Goal: Transaction & Acquisition: Purchase product/service

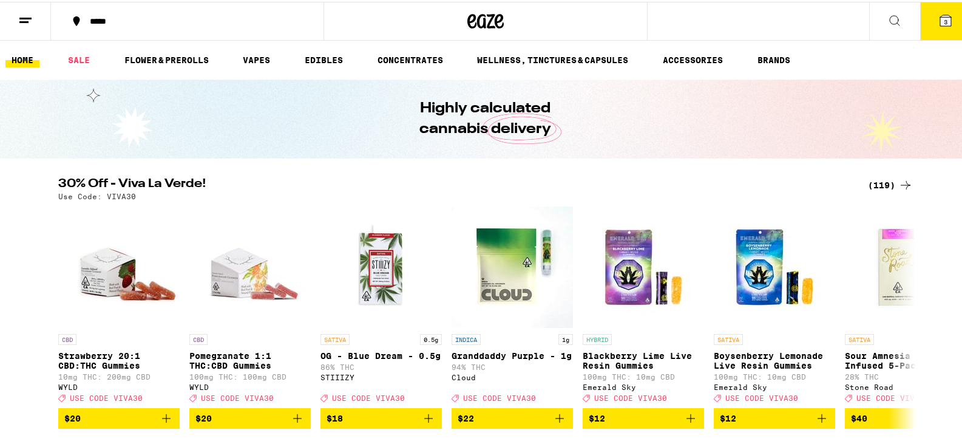
click at [885, 180] on div "(119)" at bounding box center [890, 183] width 45 height 15
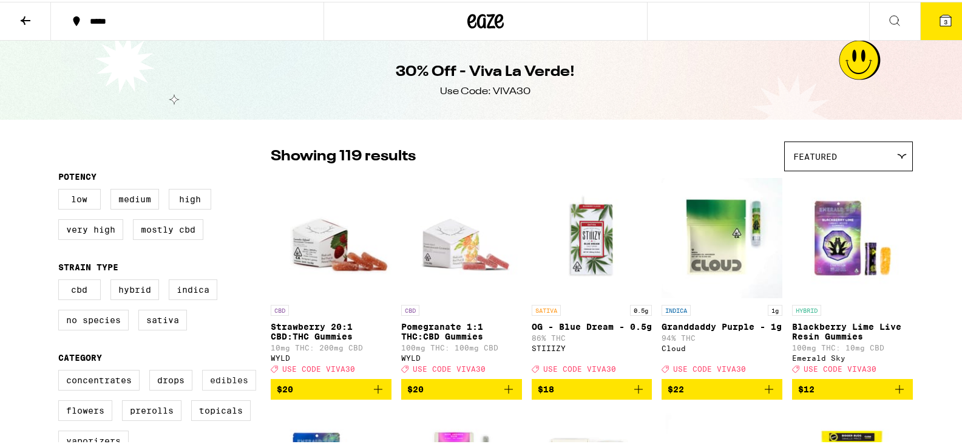
click at [224, 380] on label "Edibles" at bounding box center [229, 378] width 54 height 21
click at [61, 370] on input "Edibles" at bounding box center [61, 370] width 1 height 1
checkbox input "true"
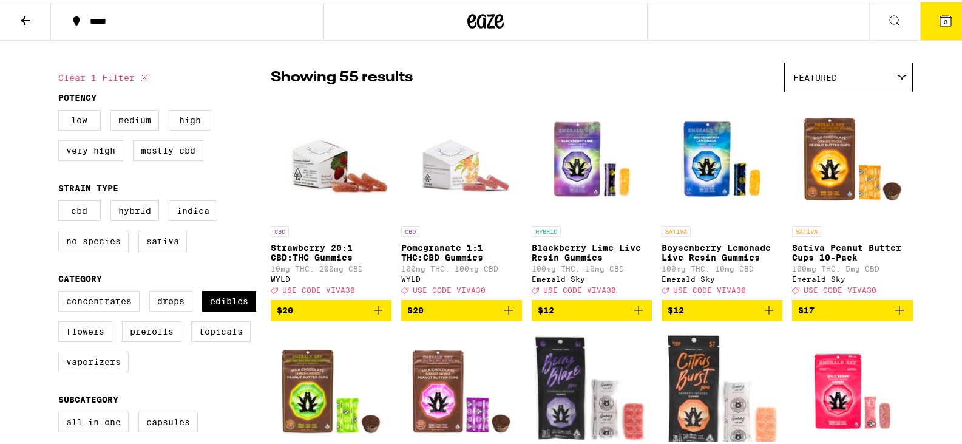
scroll to position [182, 0]
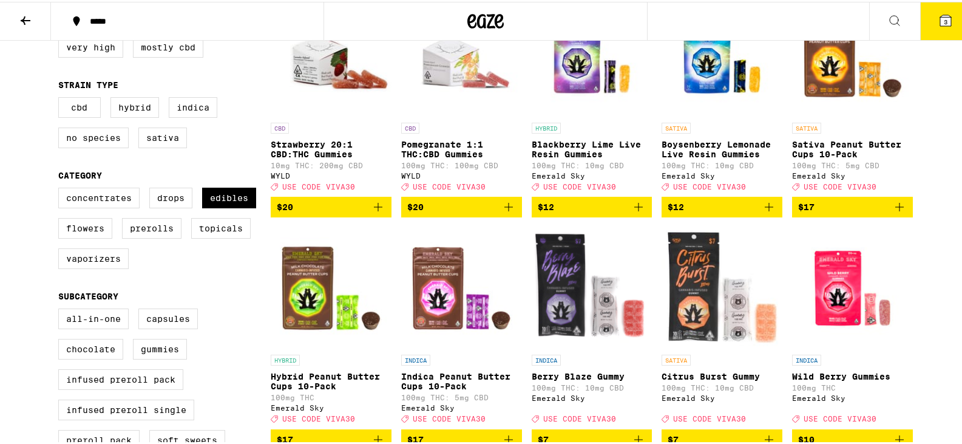
click at [374, 209] on icon "Add to bag" at bounding box center [378, 205] width 15 height 15
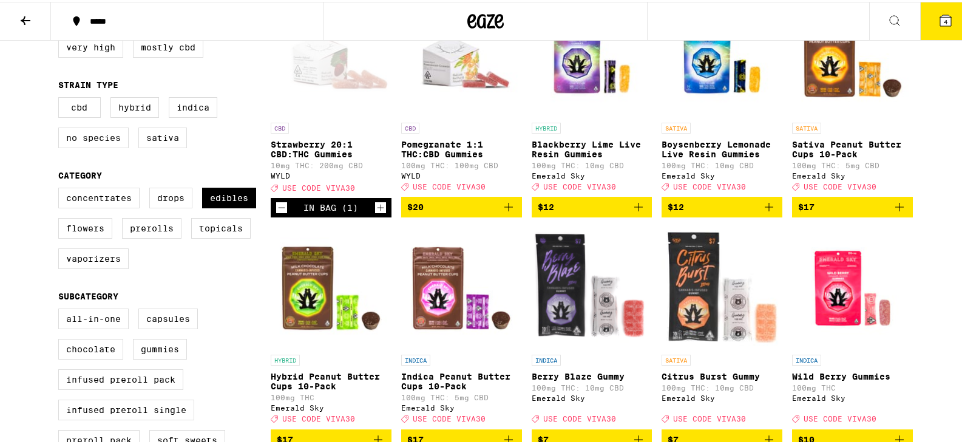
click at [496, 207] on span "$20" at bounding box center [461, 205] width 109 height 15
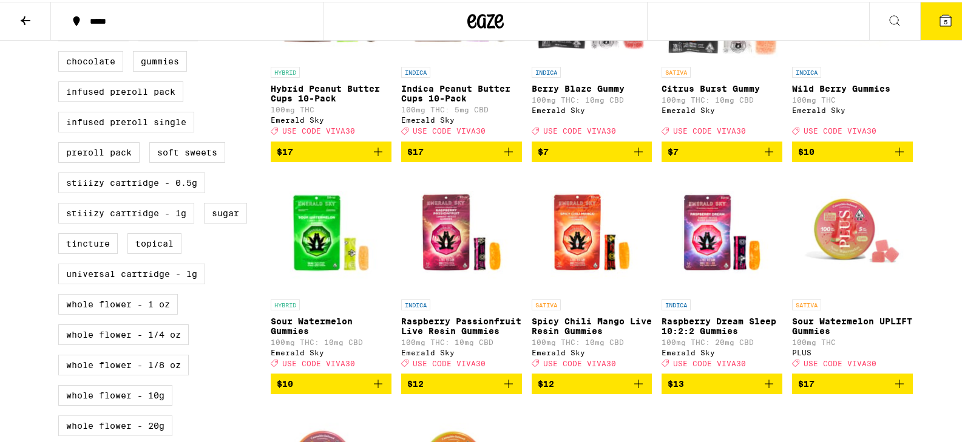
scroll to position [485, 0]
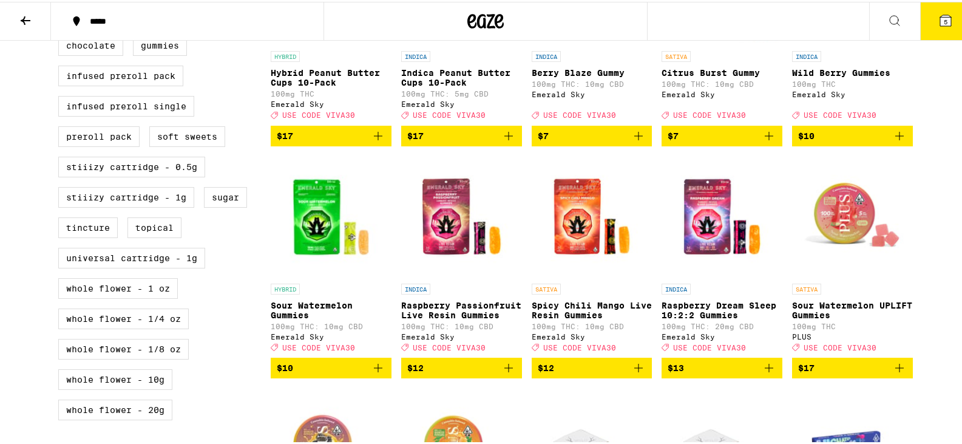
click at [636, 373] on icon "Add to bag" at bounding box center [638, 366] width 15 height 15
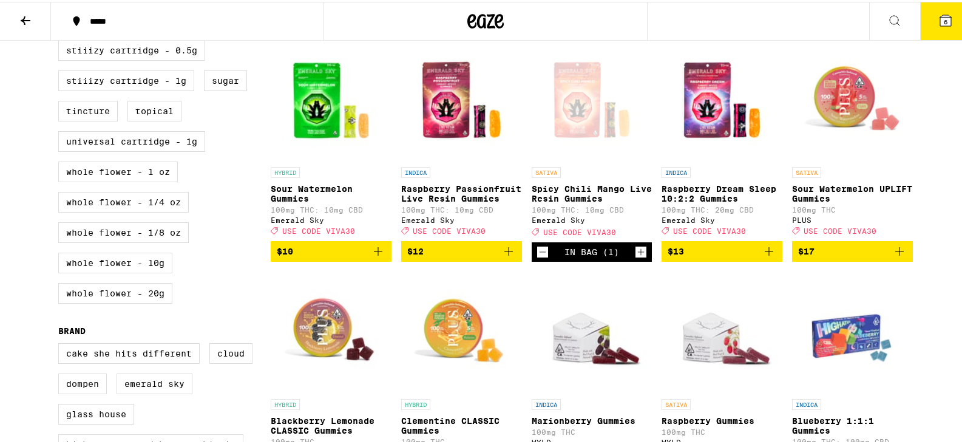
scroll to position [607, 0]
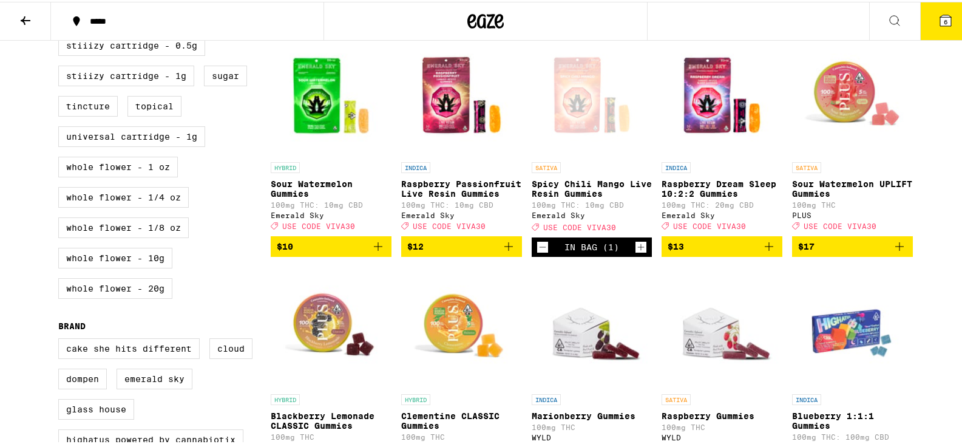
click at [897, 252] on icon "Add to bag" at bounding box center [899, 244] width 15 height 15
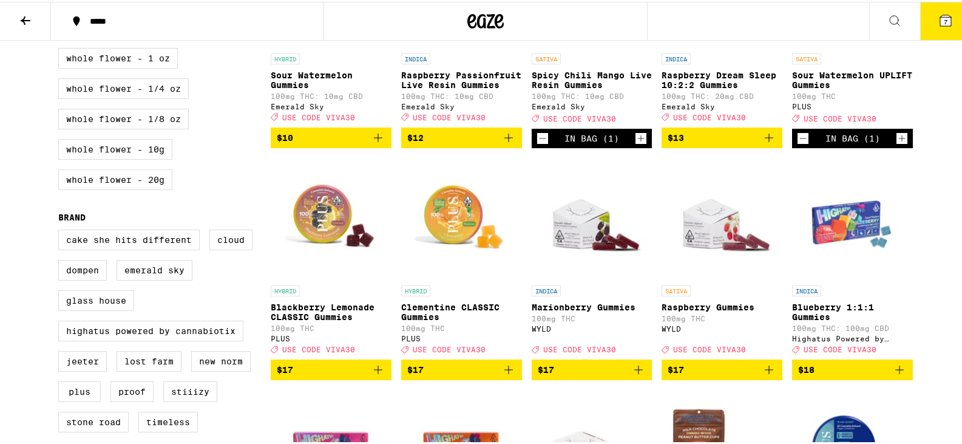
scroll to position [728, 0]
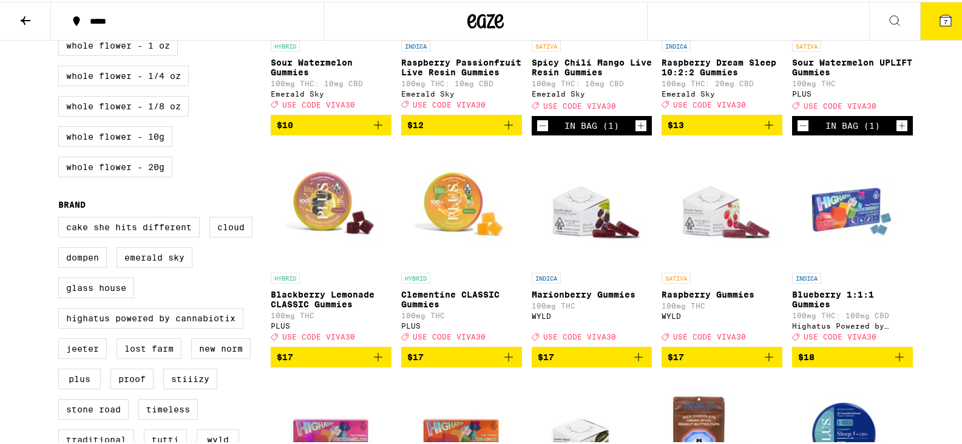
click at [764, 362] on icon "Add to bag" at bounding box center [769, 355] width 15 height 15
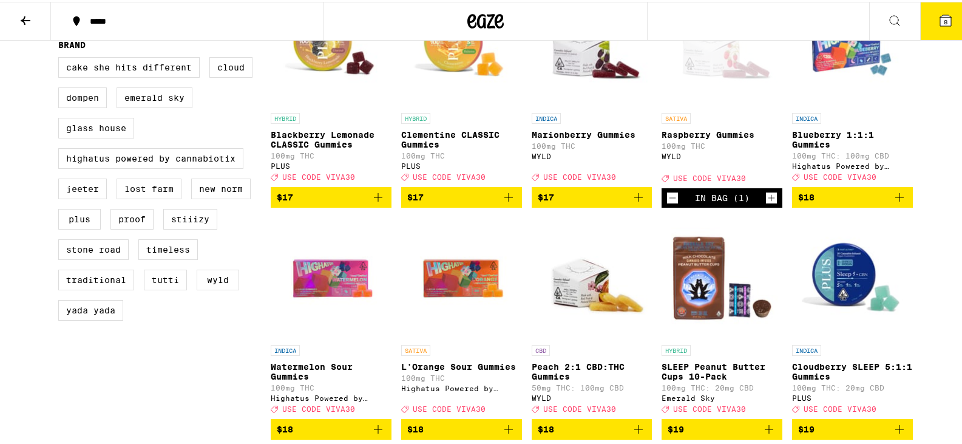
scroll to position [971, 0]
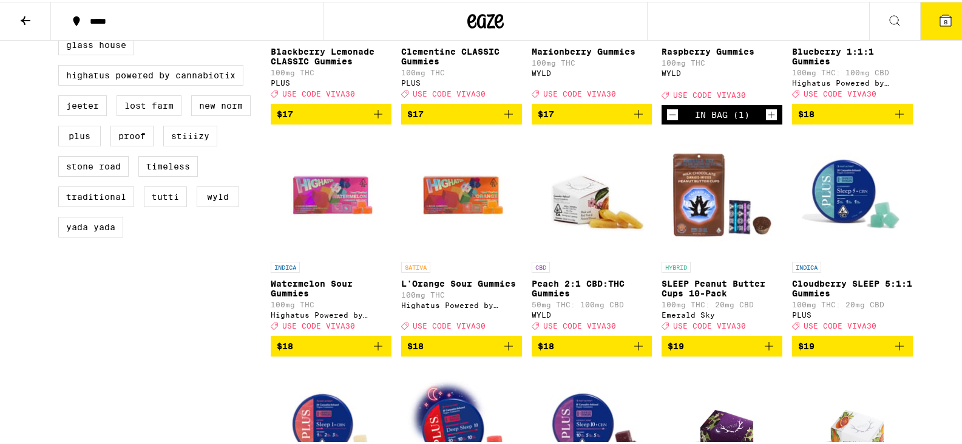
click at [635, 351] on icon "Add to bag" at bounding box center [638, 344] width 15 height 15
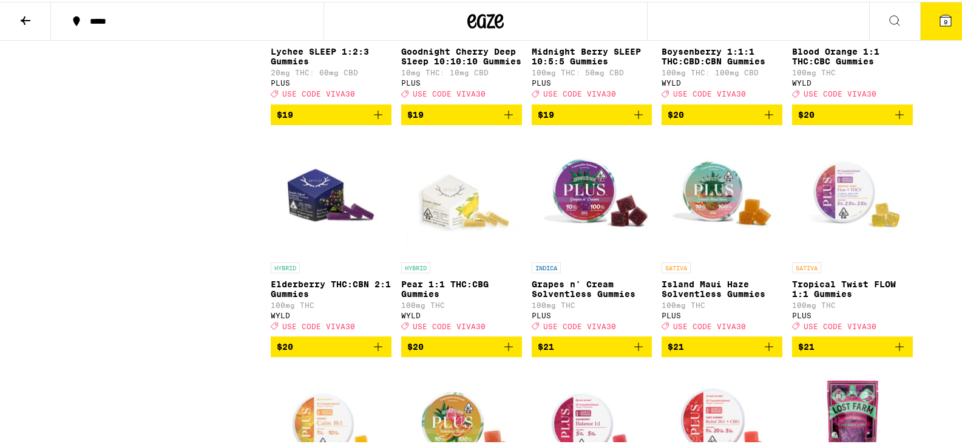
scroll to position [1456, 0]
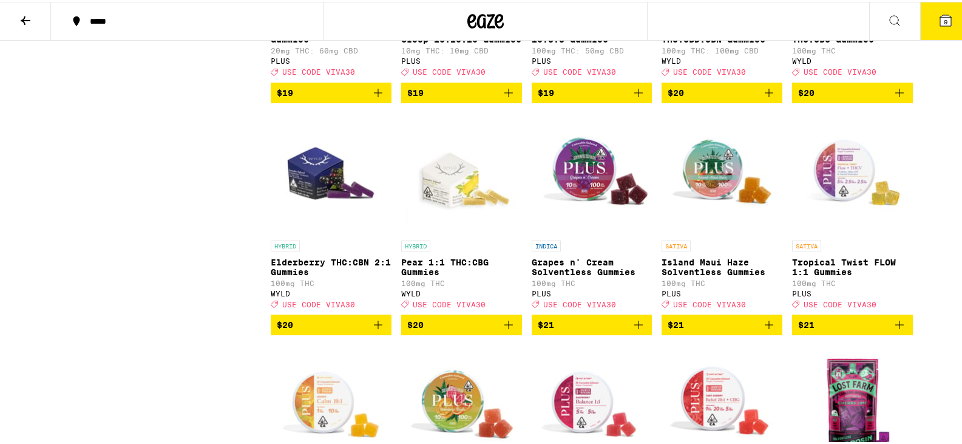
click at [502, 330] on icon "Add to bag" at bounding box center [508, 323] width 15 height 15
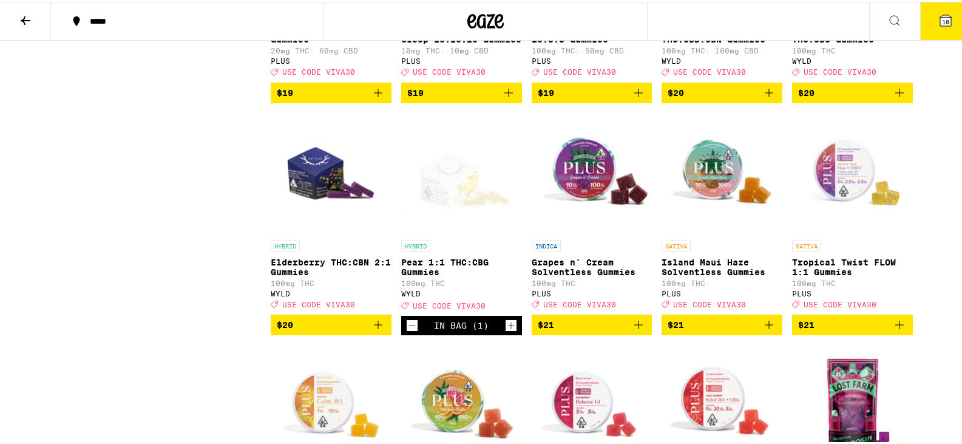
click at [896, 330] on icon "Add to bag" at bounding box center [899, 323] width 15 height 15
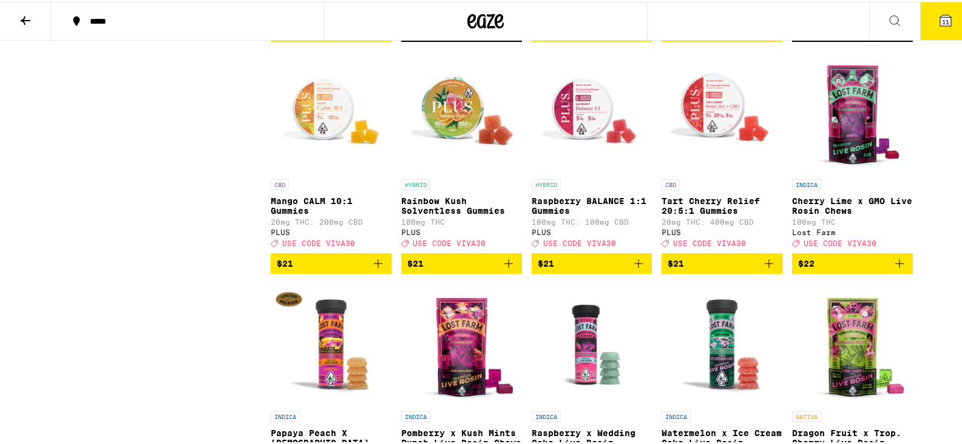
scroll to position [1760, 0]
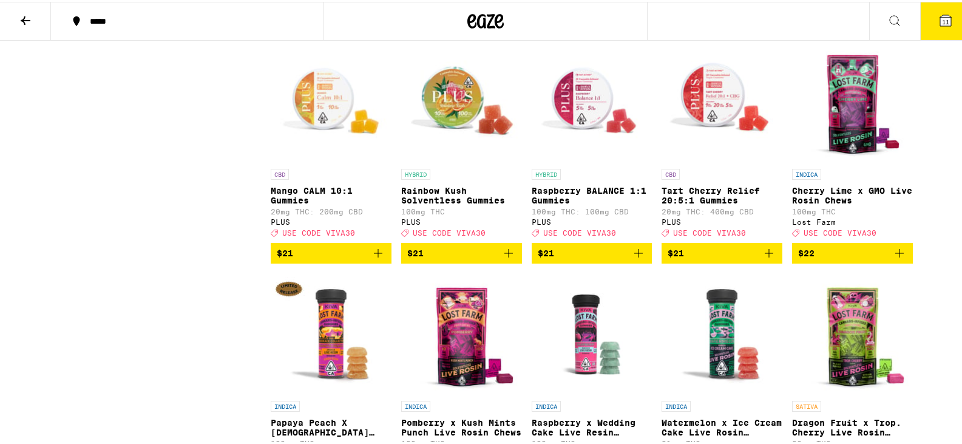
click at [377, 258] on icon "Add to bag" at bounding box center [378, 251] width 15 height 15
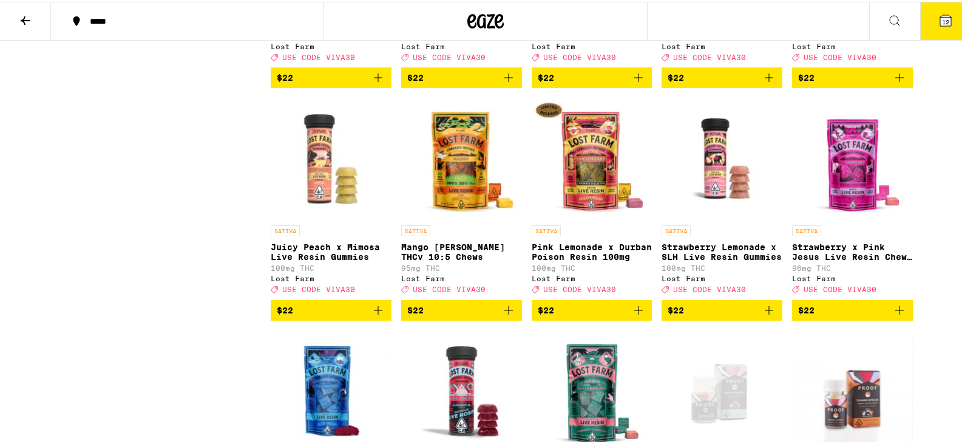
scroll to position [2184, 0]
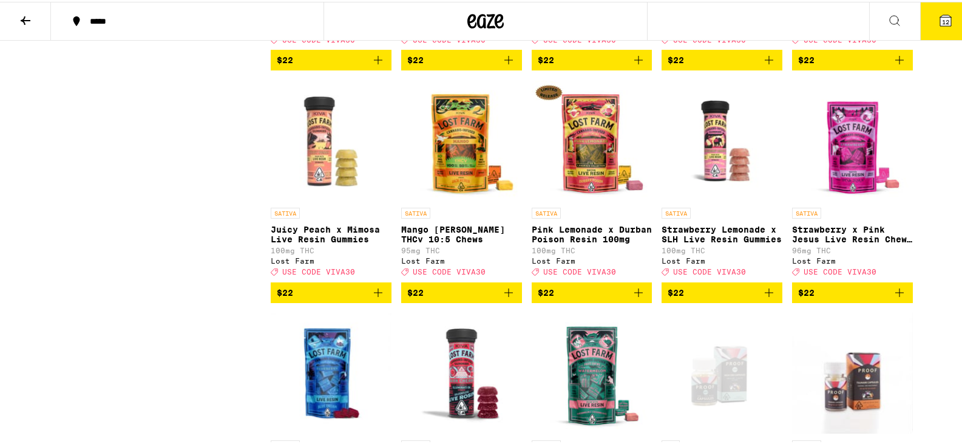
click at [371, 298] on icon "Add to bag" at bounding box center [378, 290] width 15 height 15
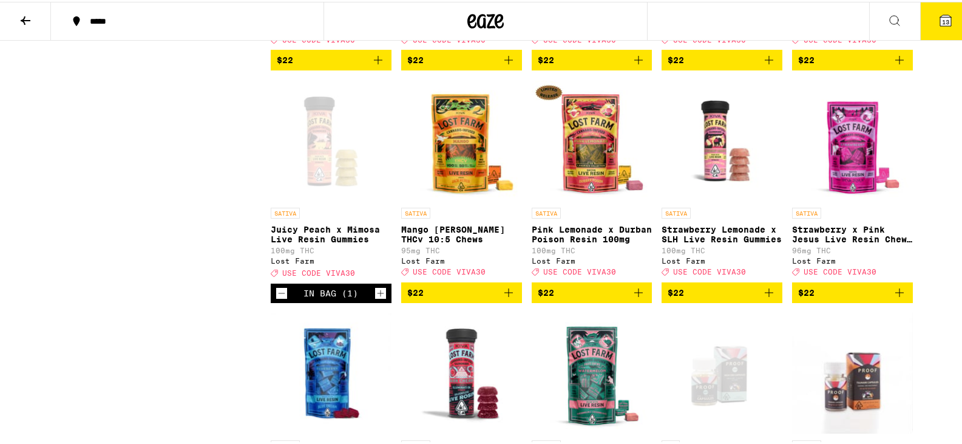
click at [637, 298] on icon "Add to bag" at bounding box center [638, 290] width 15 height 15
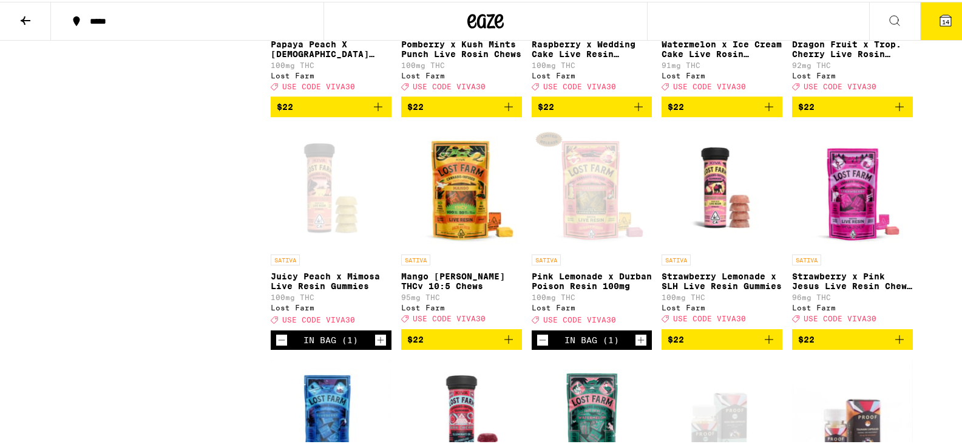
scroll to position [2042, 0]
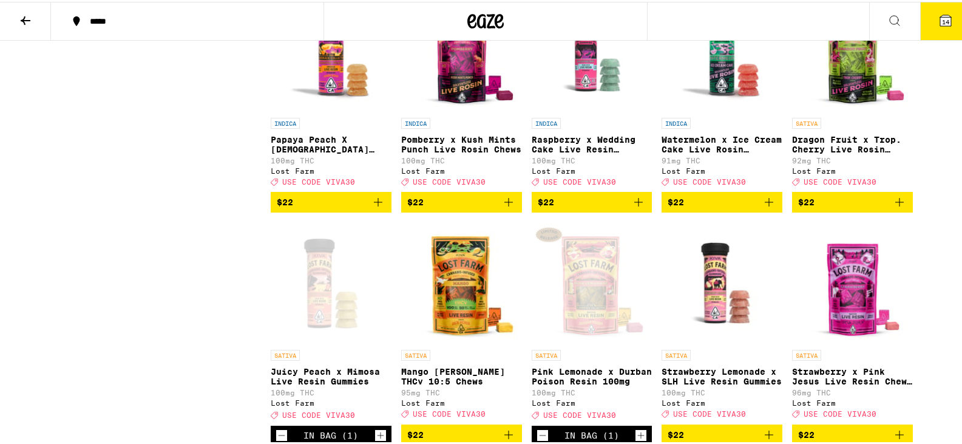
drag, startPoint x: 926, startPoint y: 329, endPoint x: 945, endPoint y: 59, distance: 270.1
click at [896, 13] on button at bounding box center [894, 20] width 51 height 38
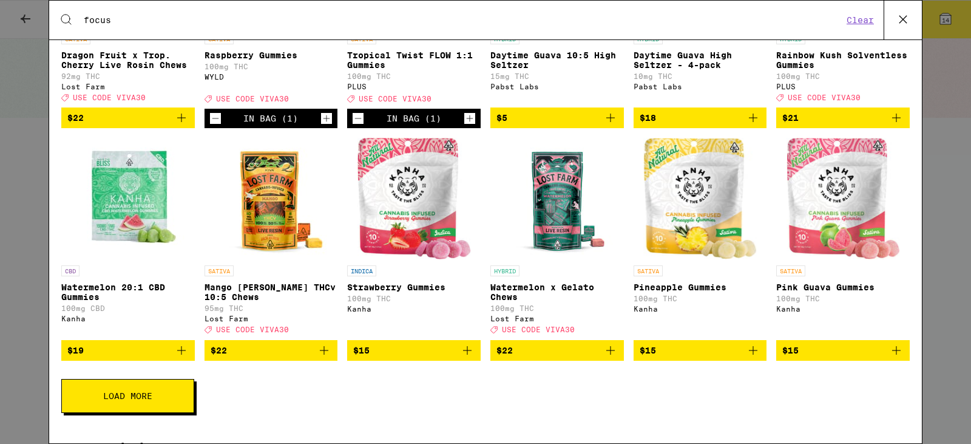
scroll to position [364, 0]
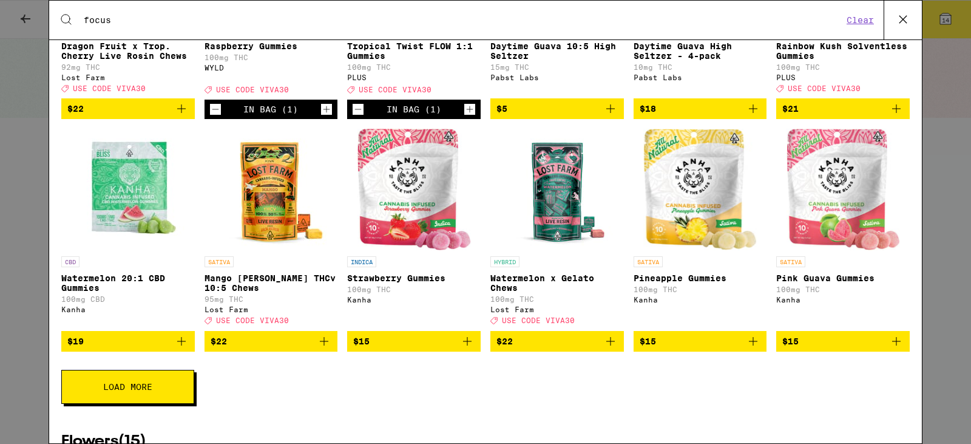
type input "focus"
click at [174, 404] on button "Load More" at bounding box center [127, 387] width 133 height 34
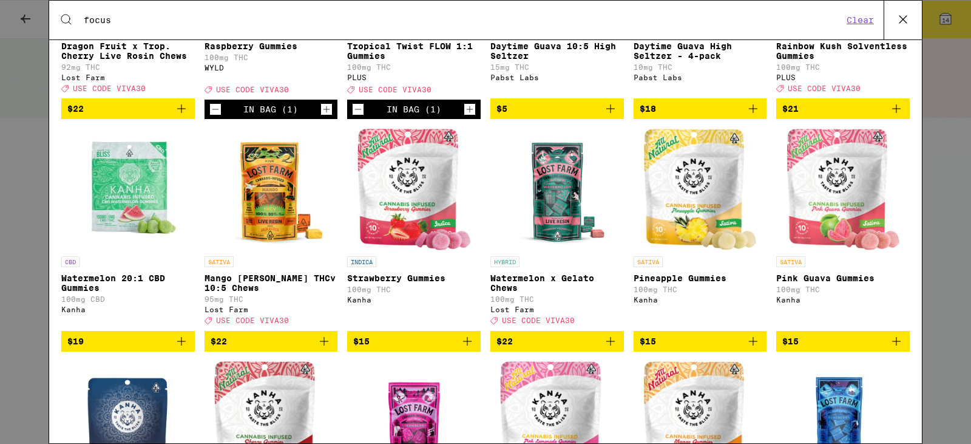
click at [750, 348] on icon "Add to bag" at bounding box center [753, 341] width 15 height 15
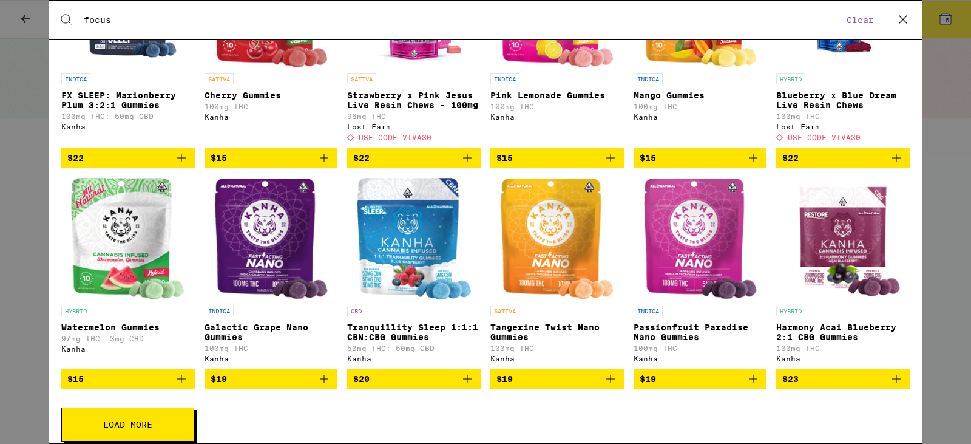
scroll to position [850, 0]
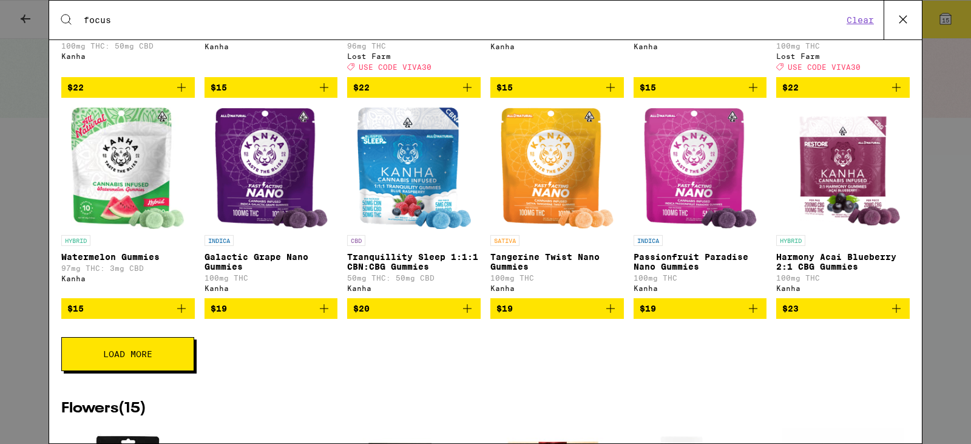
click at [156, 371] on button "Load More" at bounding box center [127, 354] width 133 height 34
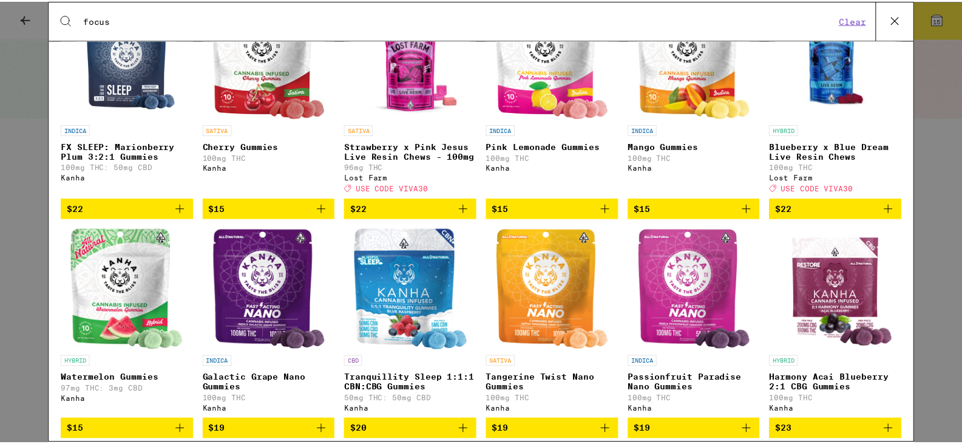
scroll to position [425, 0]
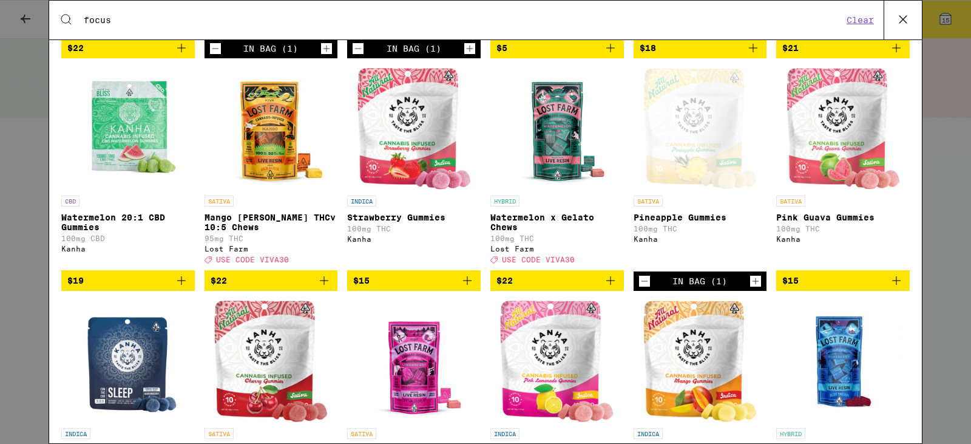
click at [902, 21] on icon at bounding box center [903, 19] width 18 height 18
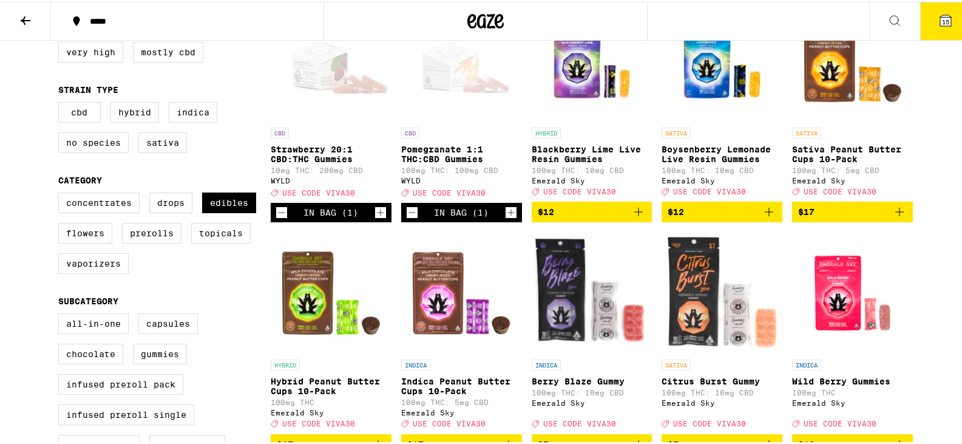
scroll to position [182, 0]
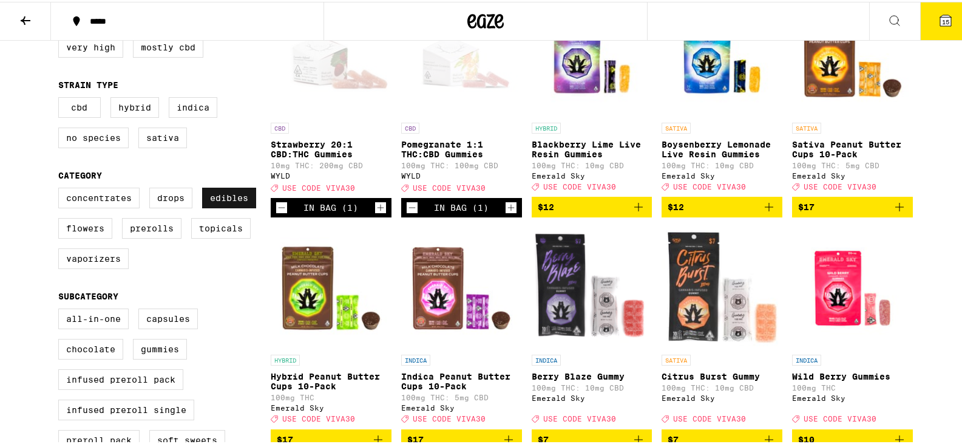
click at [229, 203] on label "Edibles" at bounding box center [229, 196] width 54 height 21
click at [61, 188] on input "Edibles" at bounding box center [61, 187] width 1 height 1
checkbox input "false"
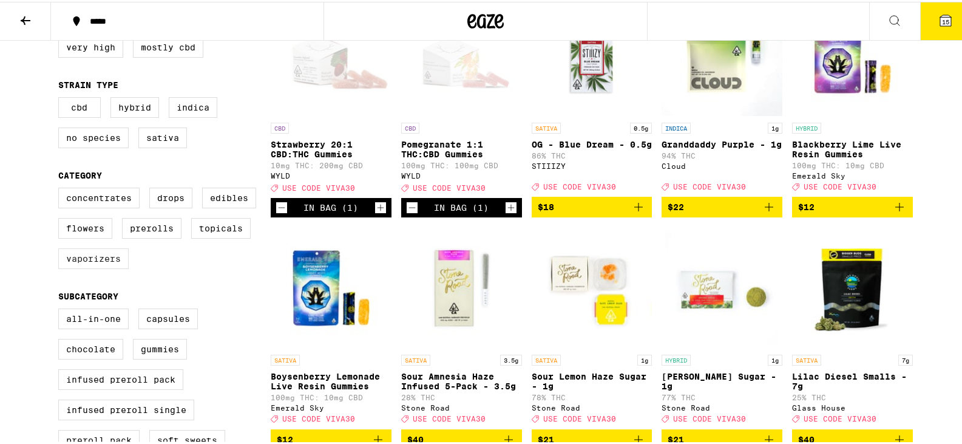
click at [83, 267] on label "Vaporizers" at bounding box center [93, 256] width 70 height 21
click at [61, 188] on input "Vaporizers" at bounding box center [61, 187] width 1 height 1
checkbox input "true"
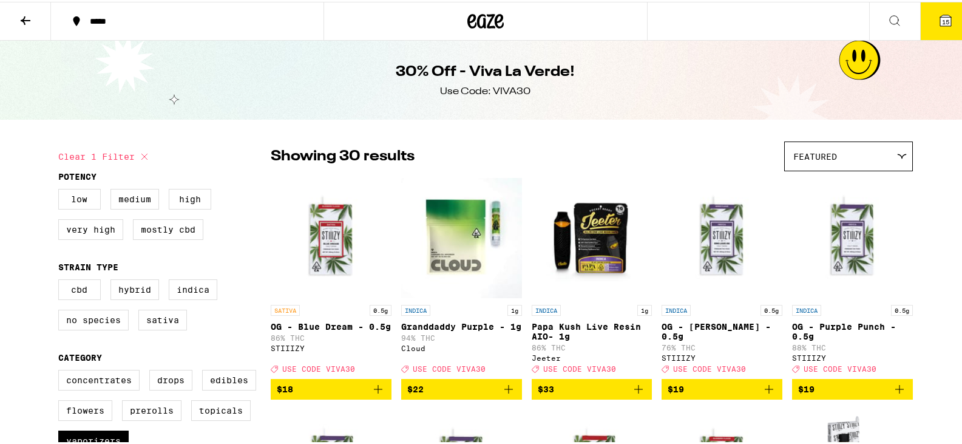
click at [887, 21] on icon at bounding box center [894, 19] width 15 height 15
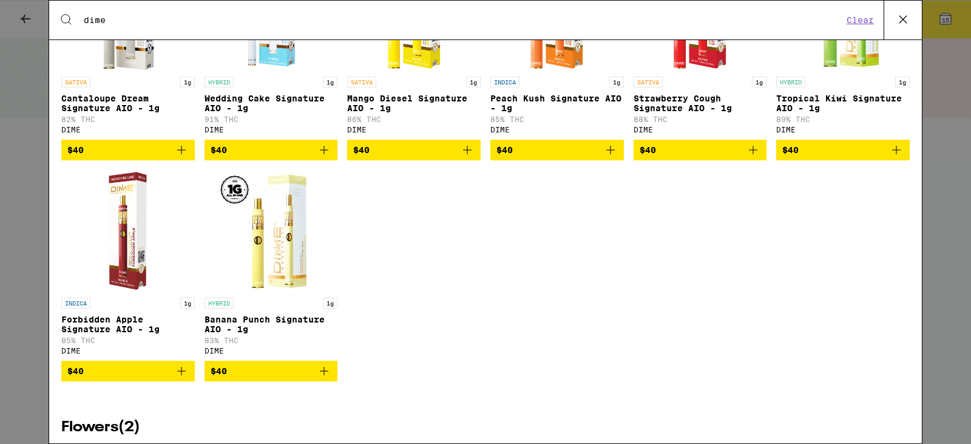
scroll to position [303, 0]
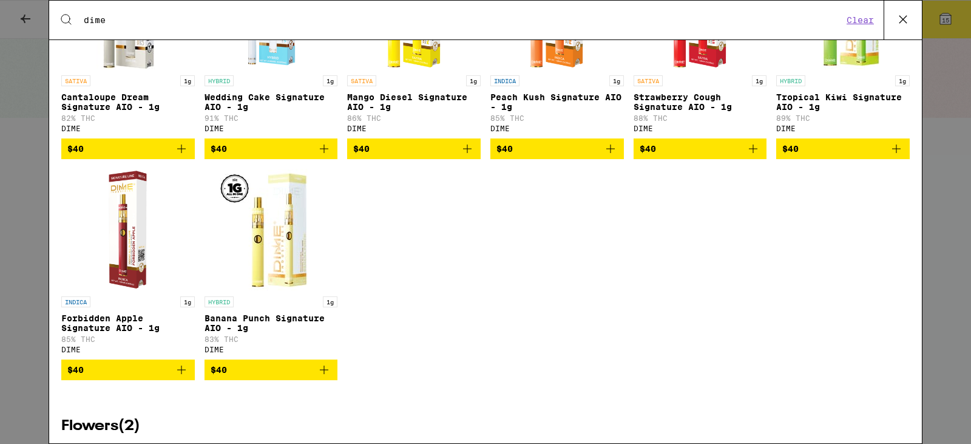
type input "dime"
click at [320, 153] on icon "Add to bag" at bounding box center [324, 148] width 8 height 8
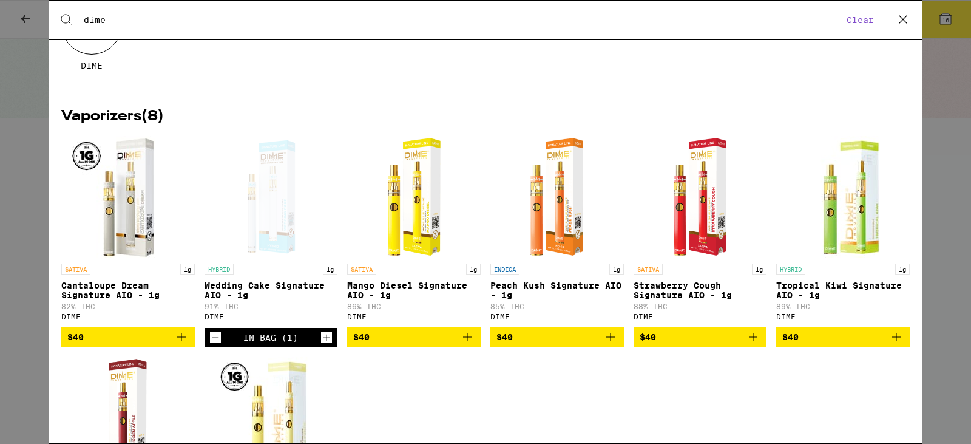
scroll to position [0, 0]
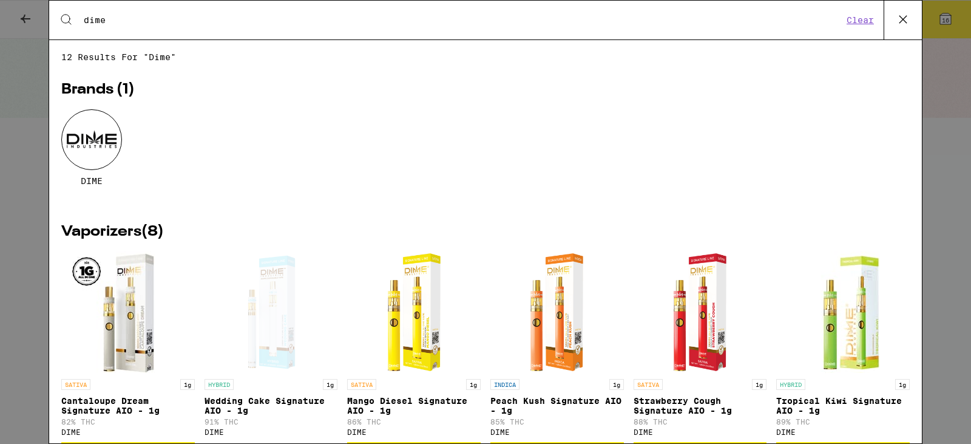
click at [865, 21] on button "Clear" at bounding box center [860, 20] width 35 height 11
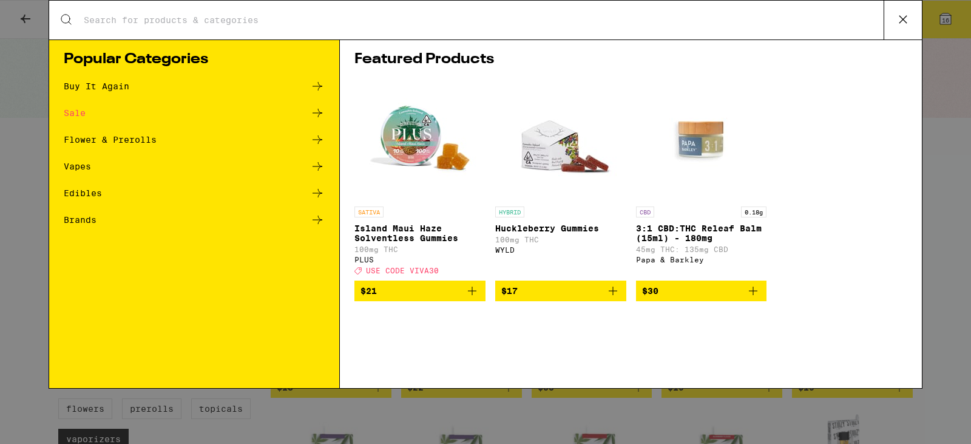
click at [631, 25] on input "Search for Products" at bounding box center [483, 20] width 800 height 11
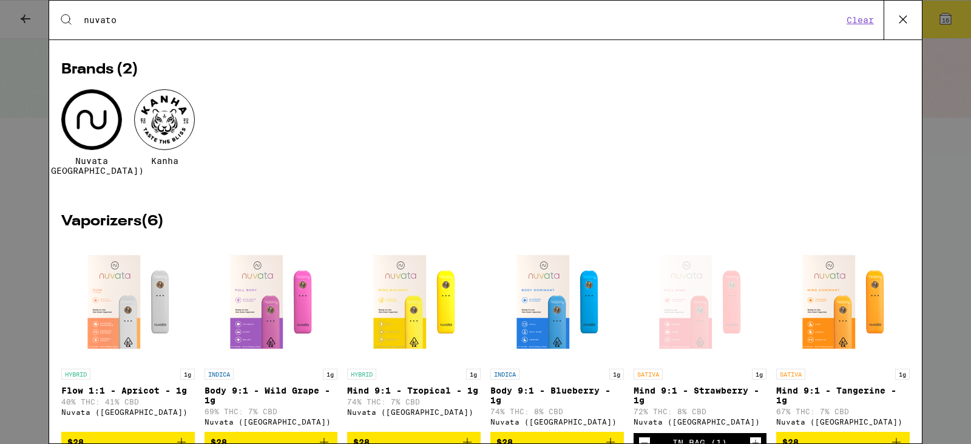
scroll to position [55, 0]
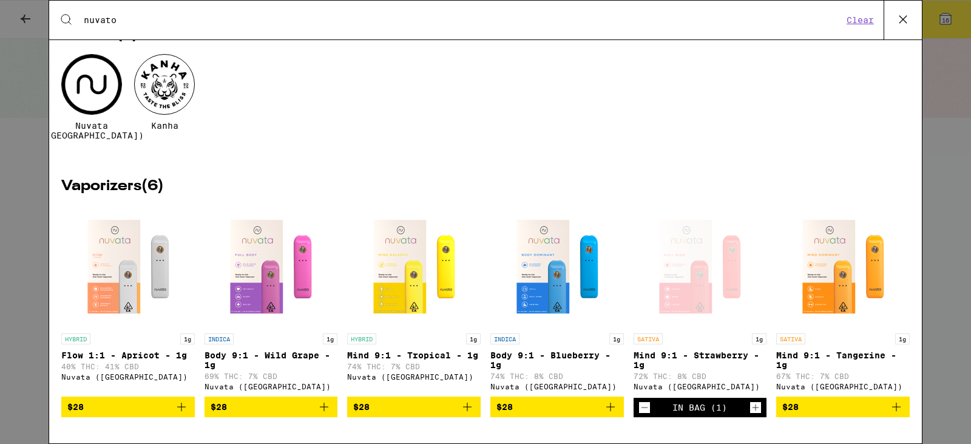
type input "nuvato"
click at [860, 21] on button "Clear" at bounding box center [860, 20] width 35 height 11
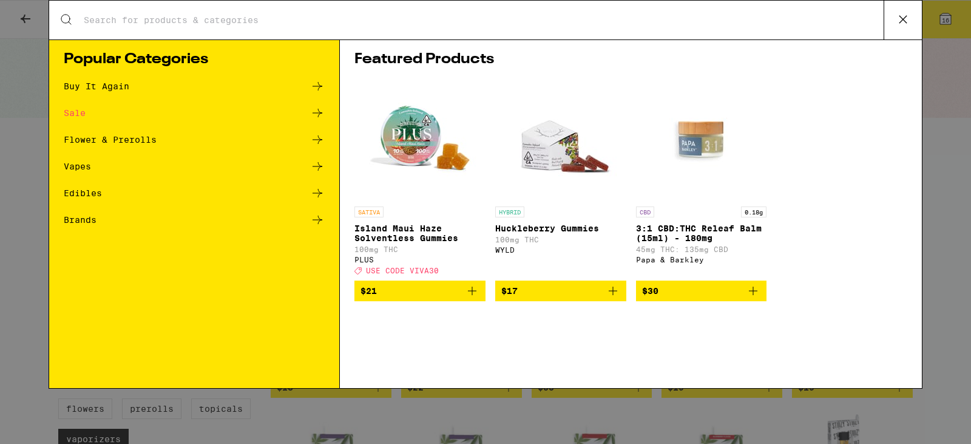
click at [547, 15] on input "Search for Products" at bounding box center [483, 20] width 800 height 11
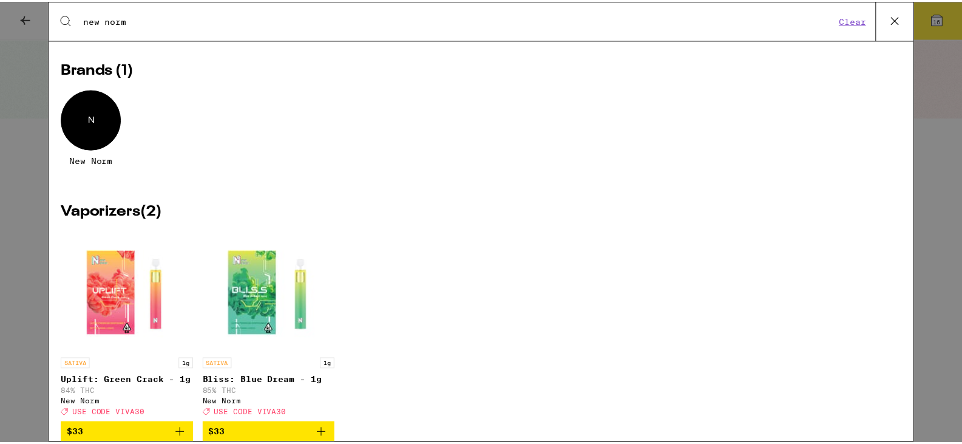
scroll to position [0, 0]
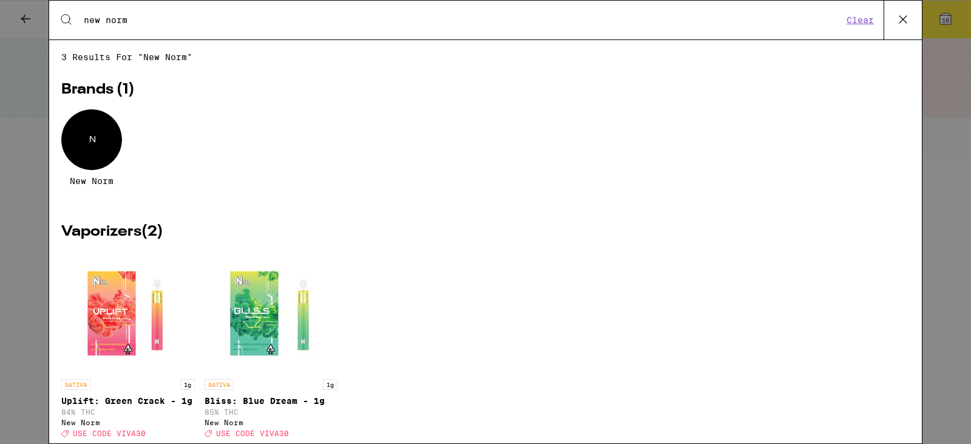
type input "new norm"
click at [863, 24] on button "Clear" at bounding box center [860, 20] width 35 height 11
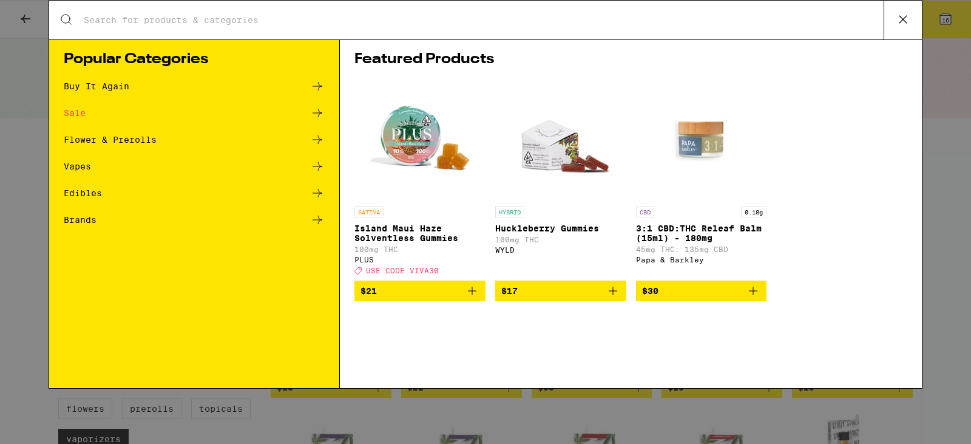
click at [902, 16] on icon at bounding box center [903, 19] width 18 height 18
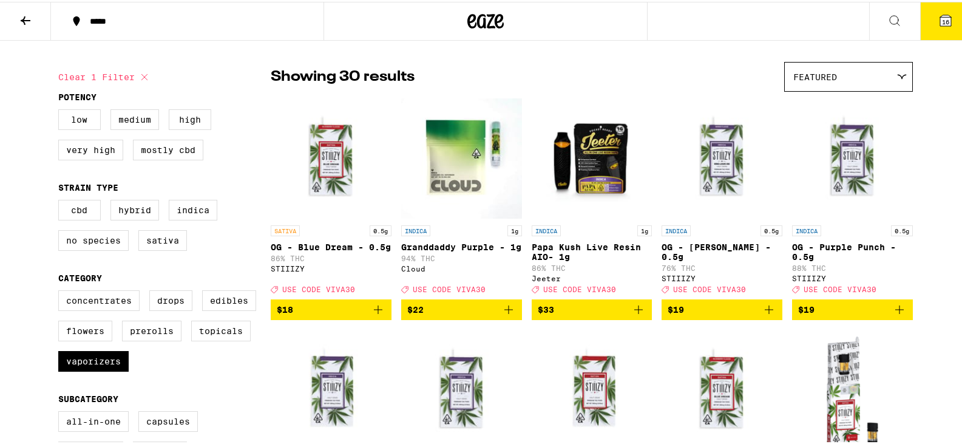
scroll to position [61, 0]
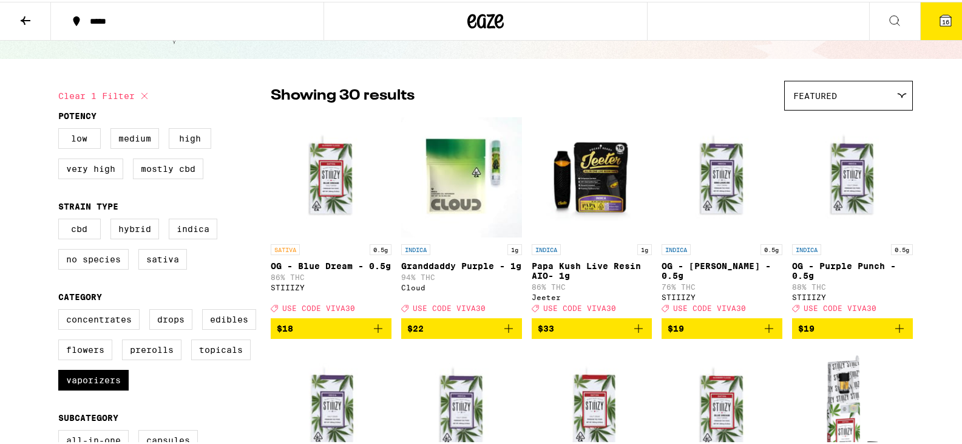
click at [887, 15] on icon at bounding box center [894, 19] width 15 height 15
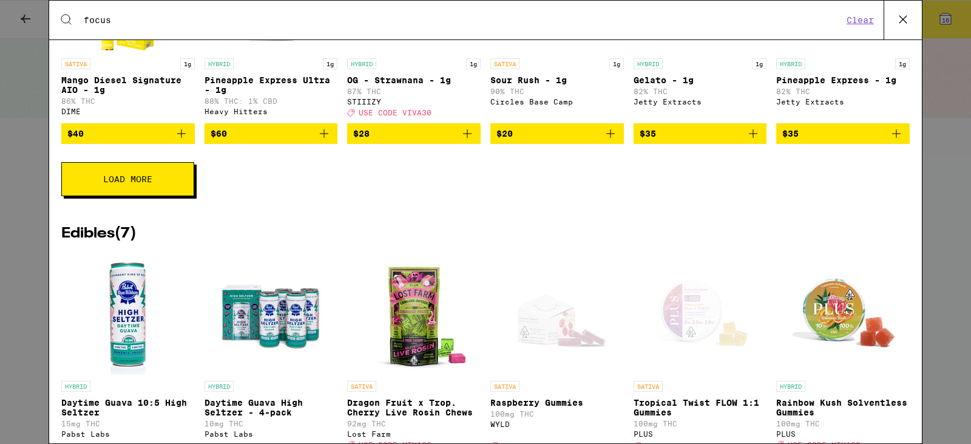
scroll to position [1638, 0]
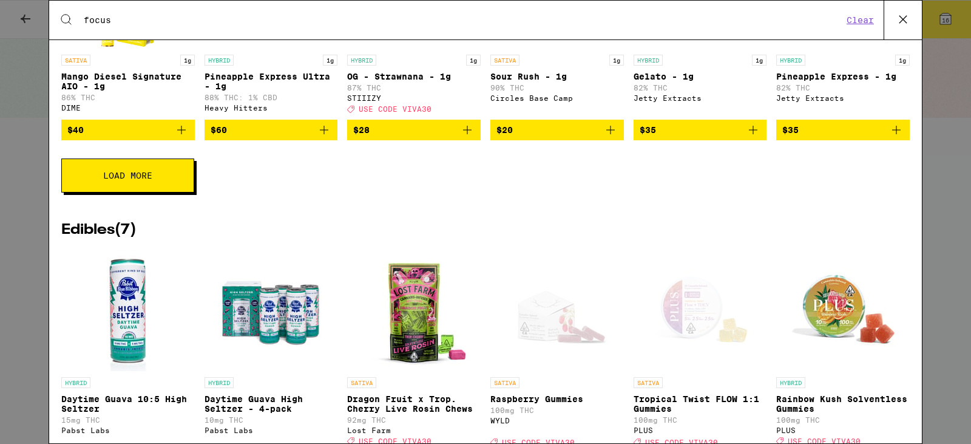
type input "focus"
click at [170, 192] on button "Load More" at bounding box center [127, 175] width 133 height 34
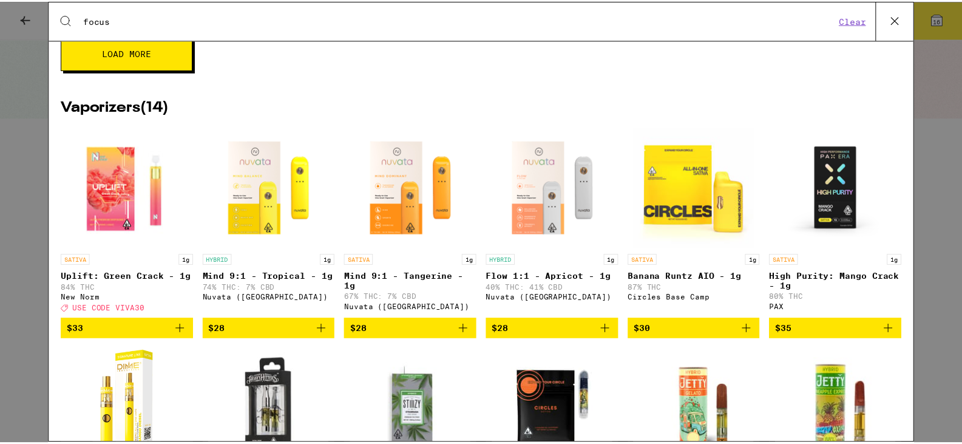
scroll to position [1214, 0]
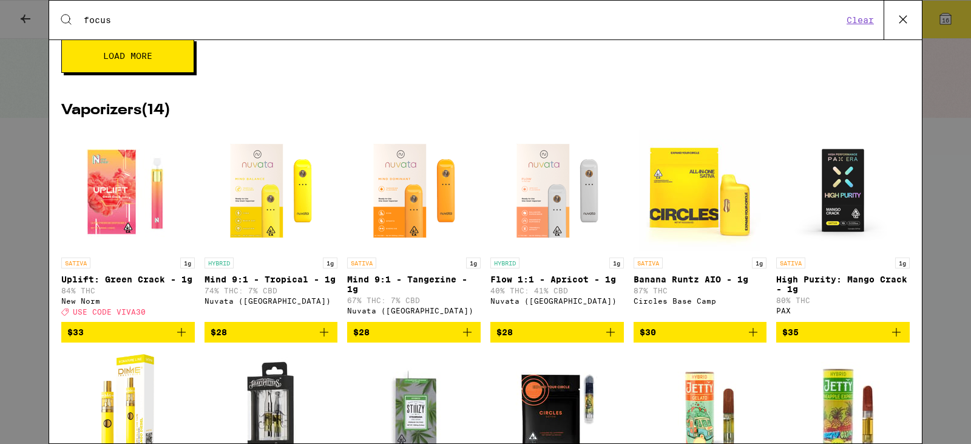
click at [845, 294] on p "High Purity: Mango Crack - 1g" at bounding box center [842, 283] width 133 height 19
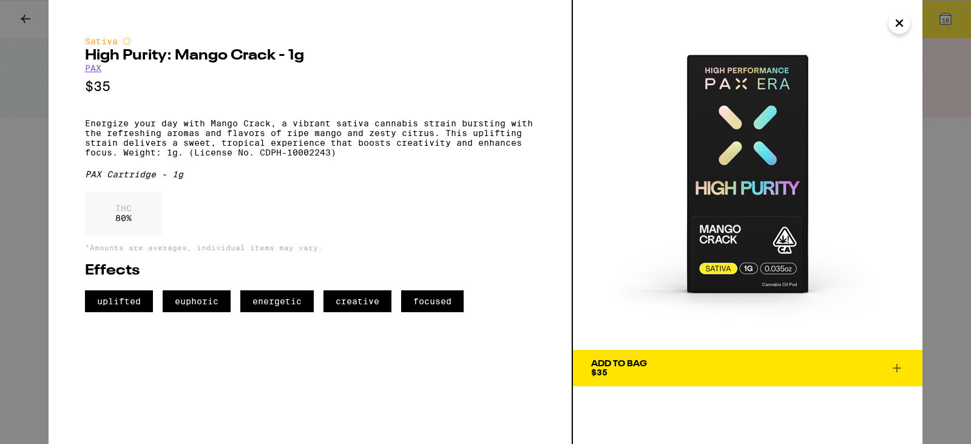
click at [905, 25] on icon "Close" at bounding box center [899, 23] width 15 height 18
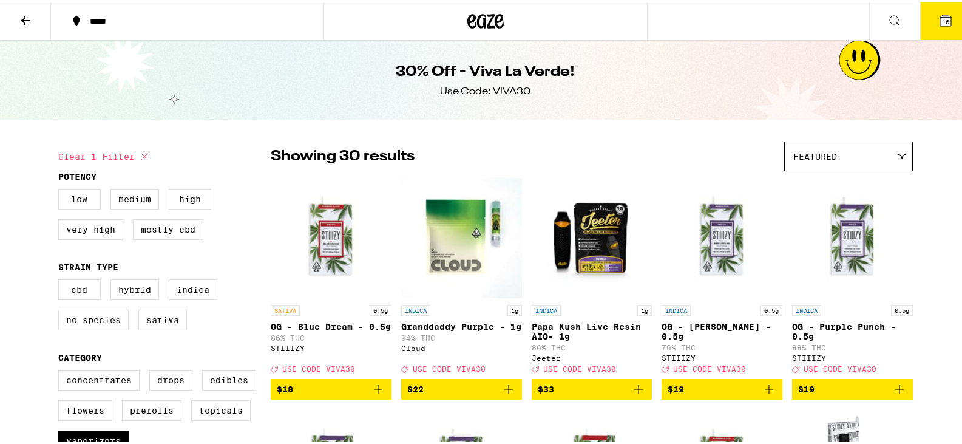
click at [887, 12] on icon at bounding box center [894, 19] width 15 height 15
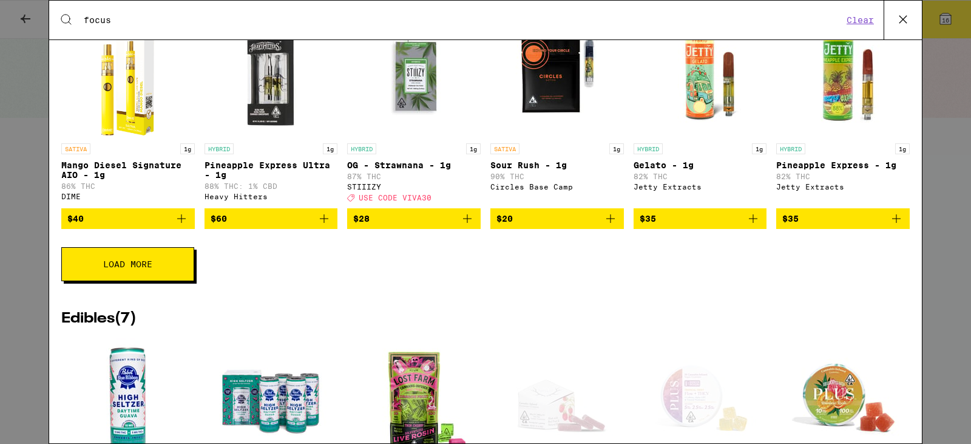
scroll to position [1578, 0]
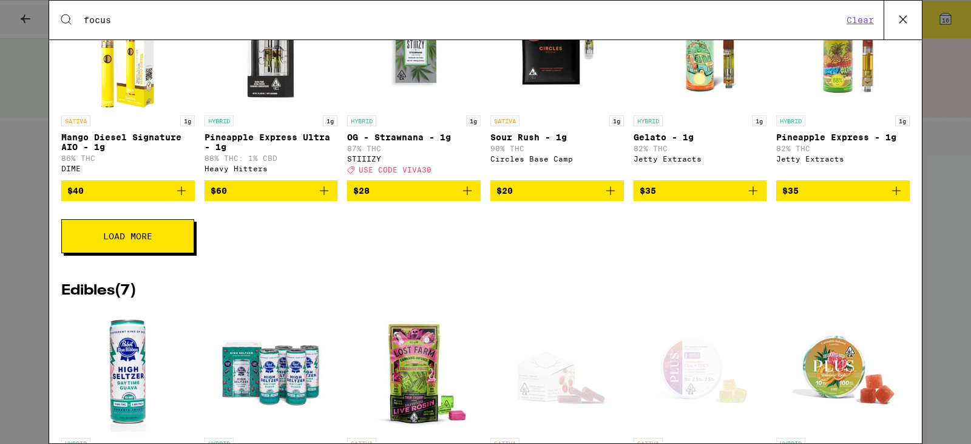
click at [171, 253] on button "Load More" at bounding box center [127, 236] width 133 height 34
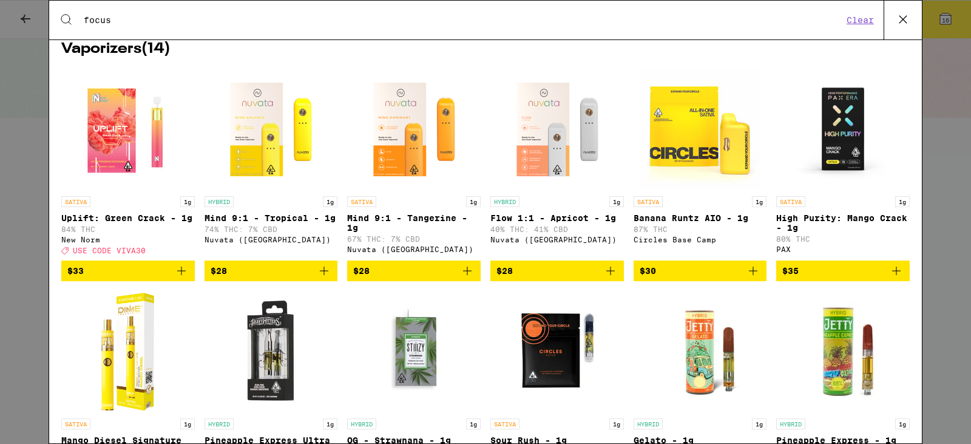
scroll to position [1274, 0]
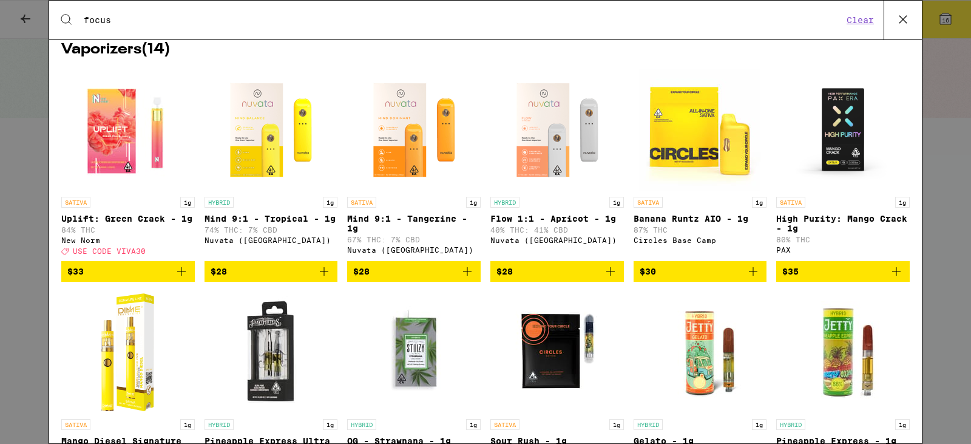
click at [890, 279] on icon "Add to bag" at bounding box center [896, 271] width 15 height 15
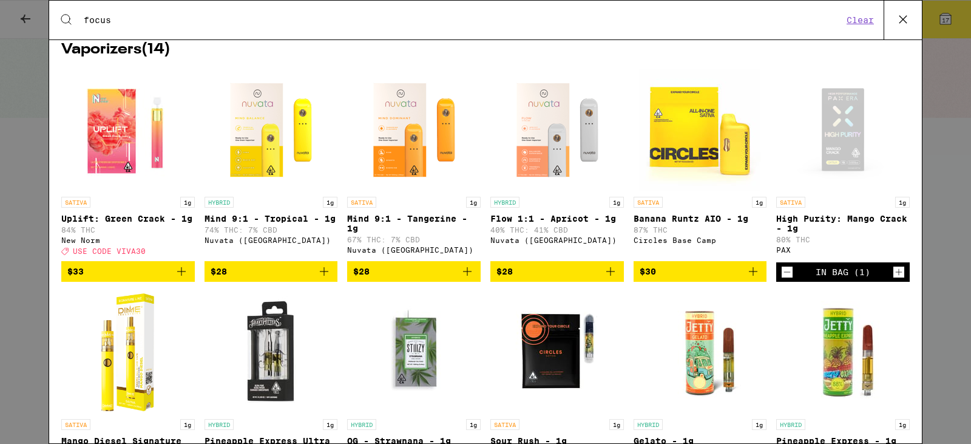
click at [951, 23] on div "Search for Products focus Clear 57 results for "focus " Brands ( 3 ) Pacific St…" at bounding box center [485, 222] width 971 height 444
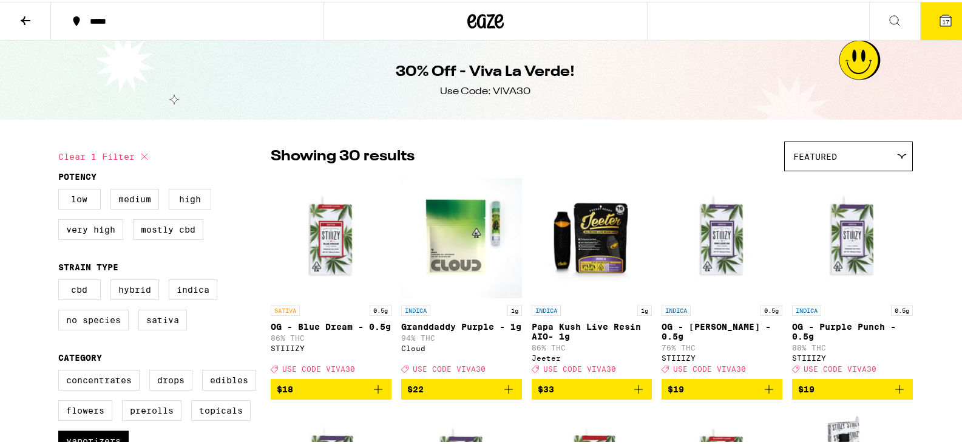
click at [942, 17] on span "17" at bounding box center [945, 19] width 7 height 7
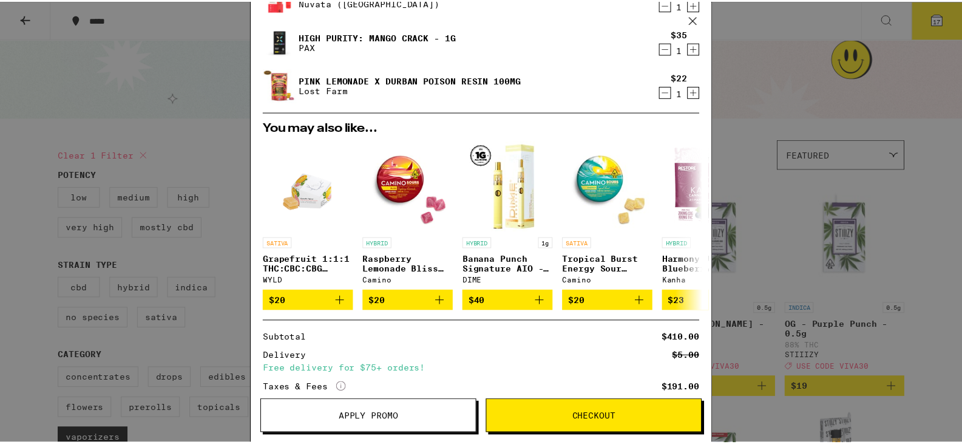
scroll to position [715, 0]
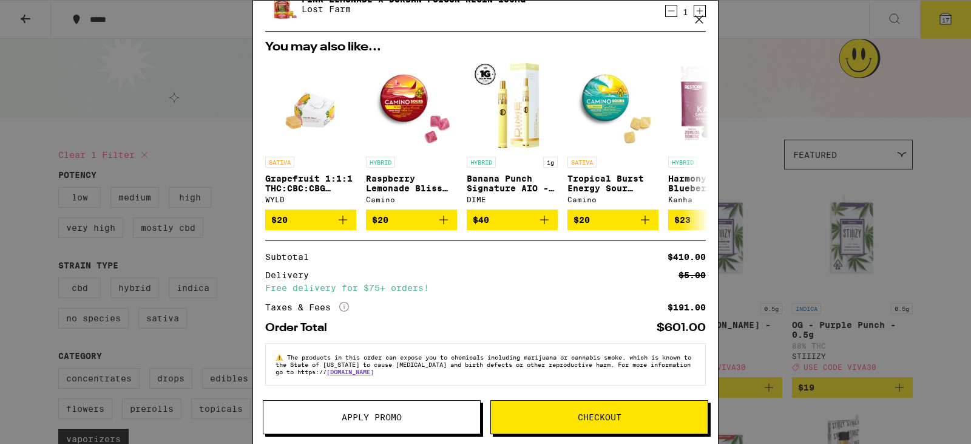
click at [410, 411] on button "Apply Promo" at bounding box center [372, 417] width 218 height 34
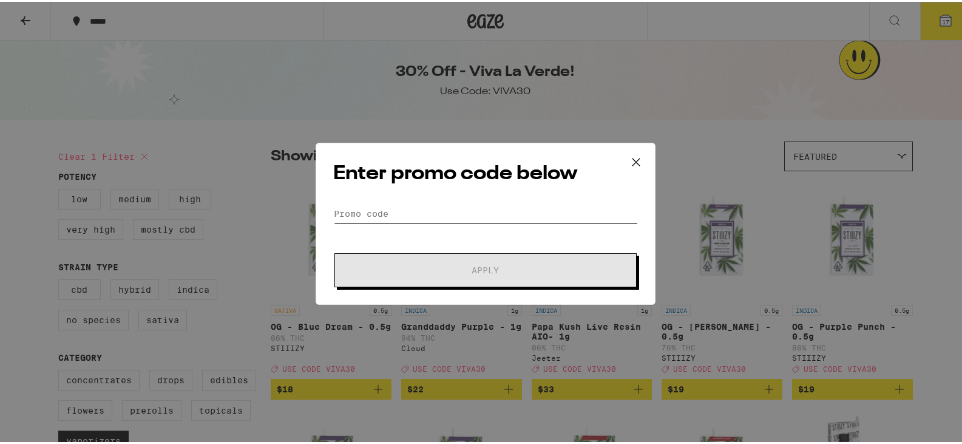
click at [356, 212] on input "Promo Code" at bounding box center [485, 212] width 305 height 18
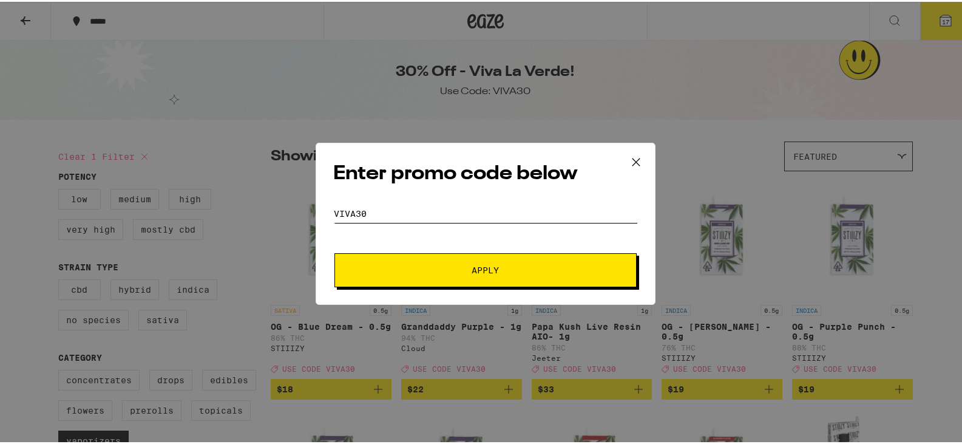
type input "viva30"
click at [334, 251] on button "Apply" at bounding box center [485, 268] width 302 height 34
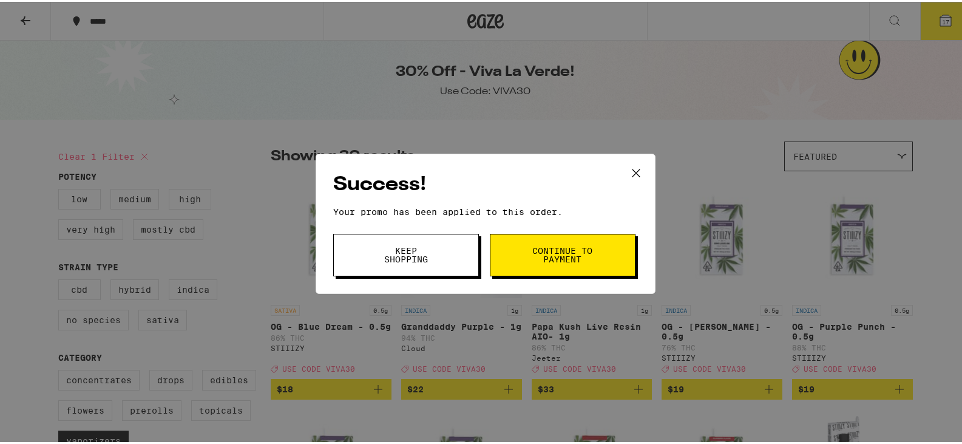
click at [593, 248] on button "Continue to payment" at bounding box center [563, 253] width 146 height 42
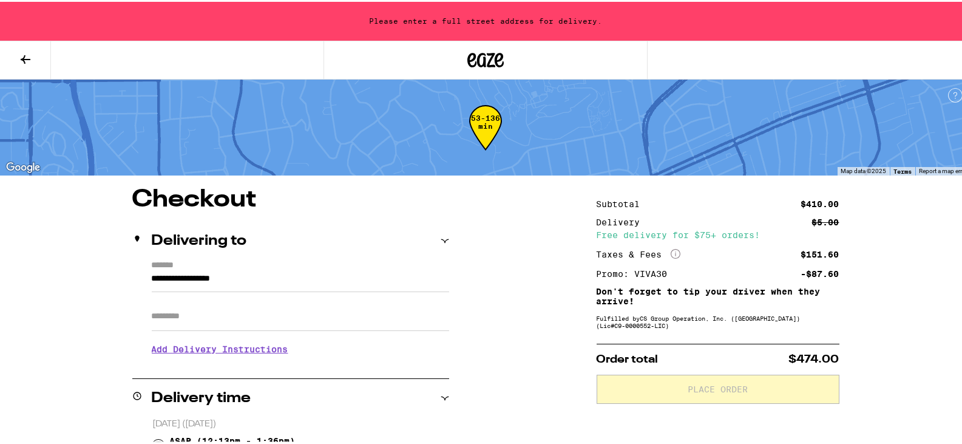
click at [25, 59] on icon at bounding box center [25, 57] width 15 height 15
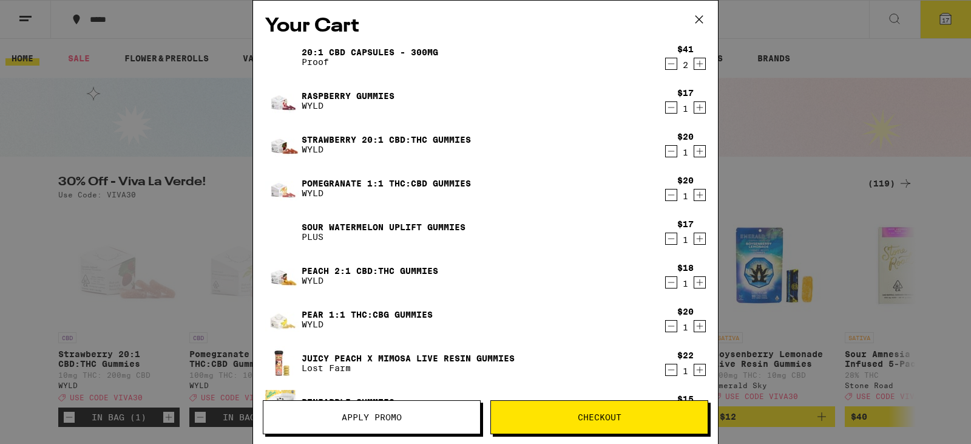
click at [666, 238] on icon "Decrement" at bounding box center [671, 238] width 11 height 15
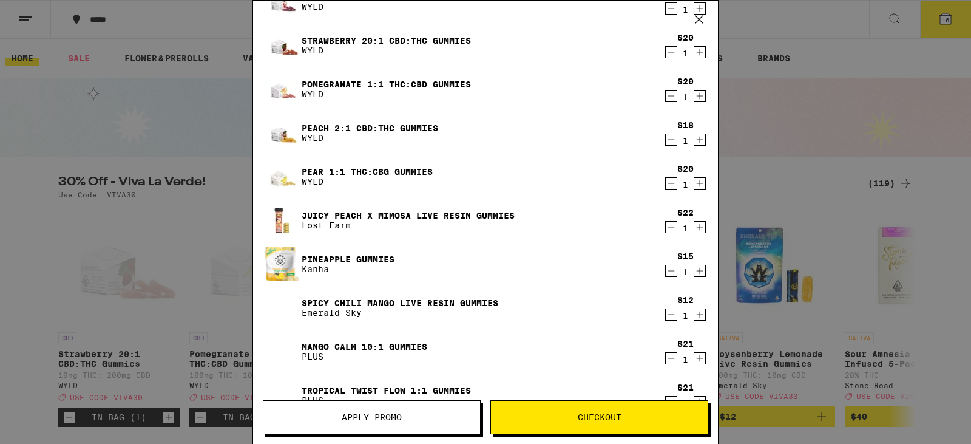
scroll to position [121, 0]
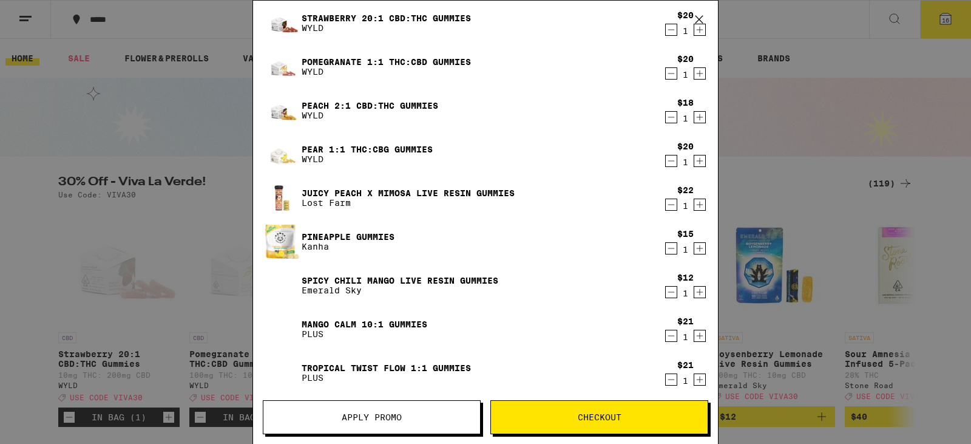
click at [666, 120] on icon "Decrement" at bounding box center [671, 117] width 11 height 15
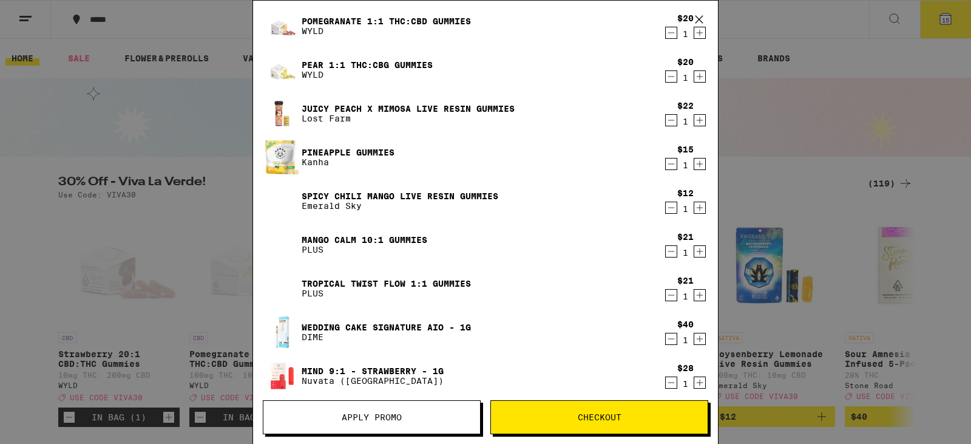
scroll to position [182, 0]
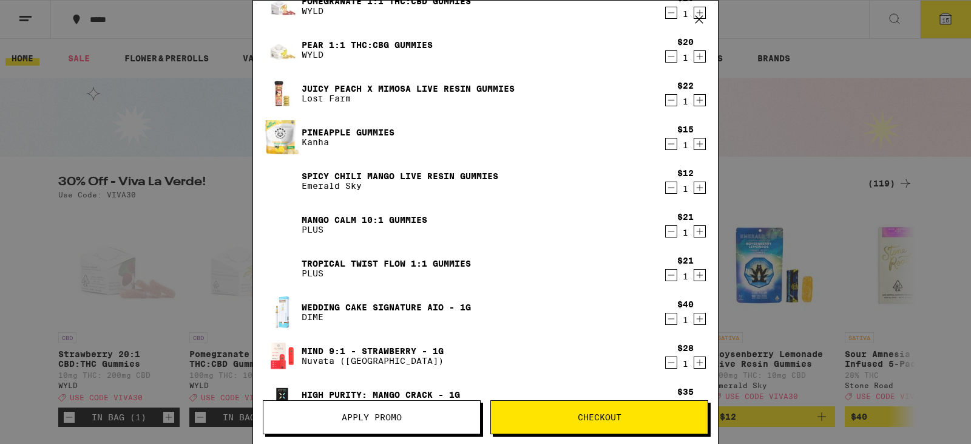
click at [666, 141] on icon "Decrement" at bounding box center [671, 144] width 11 height 15
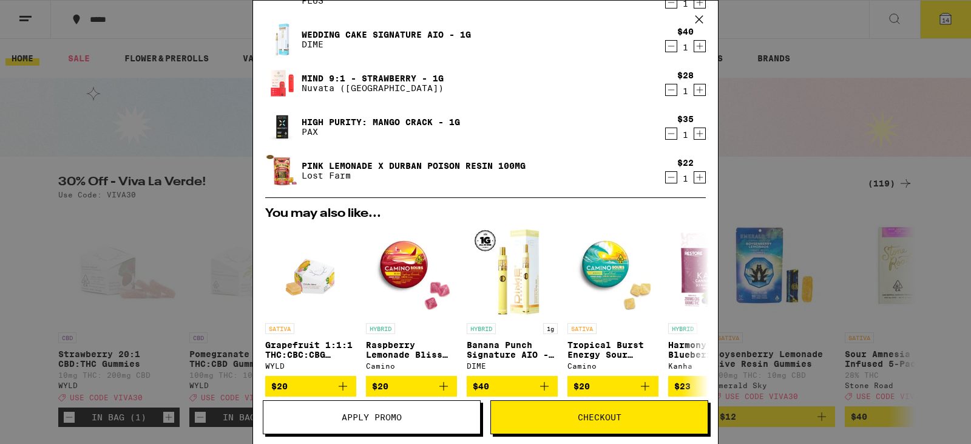
scroll to position [425, 0]
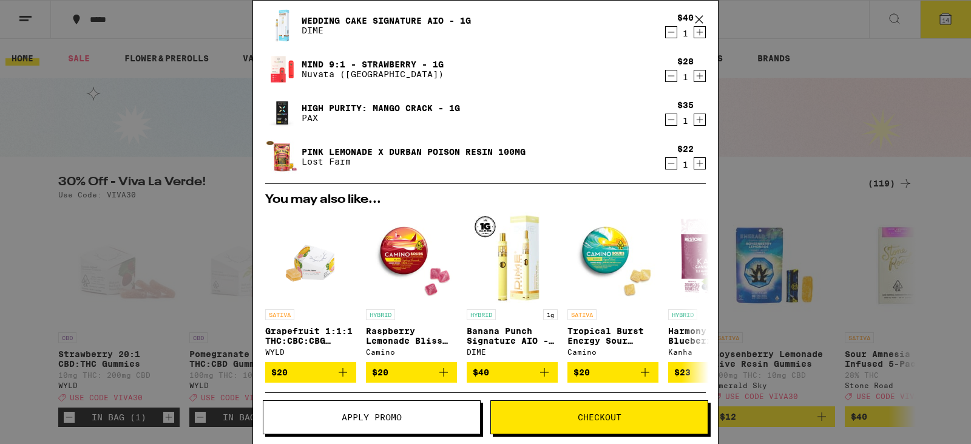
click at [666, 158] on icon "Decrement" at bounding box center [671, 163] width 11 height 15
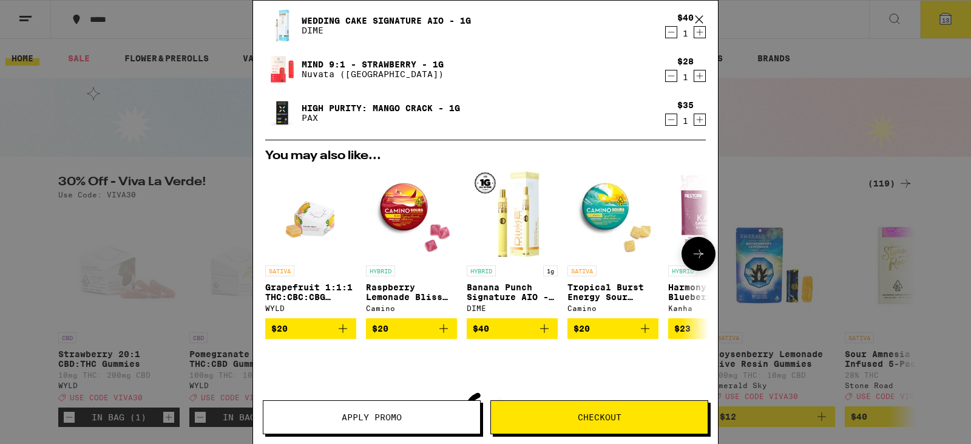
click at [641, 329] on icon "Add to bag" at bounding box center [645, 328] width 15 height 15
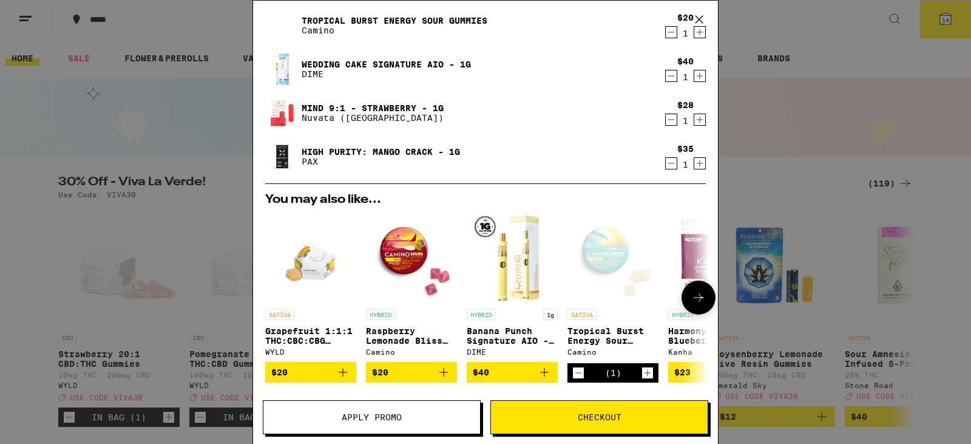
click at [691, 297] on icon at bounding box center [698, 297] width 15 height 15
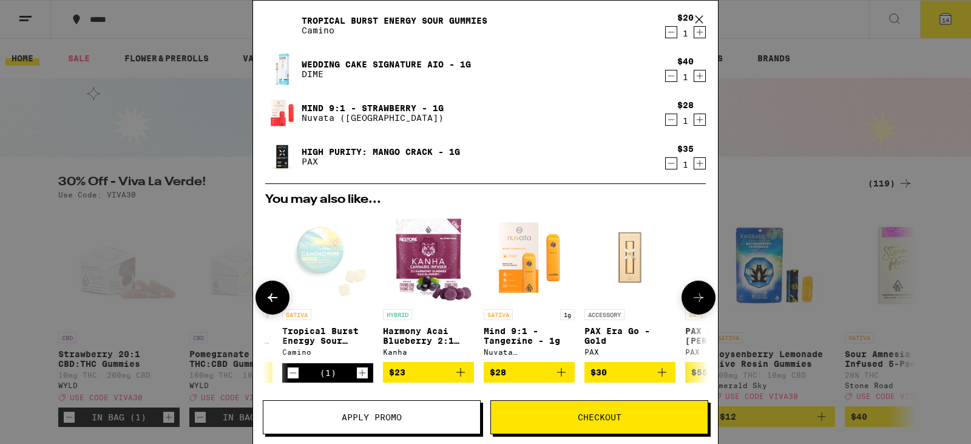
scroll to position [0, 299]
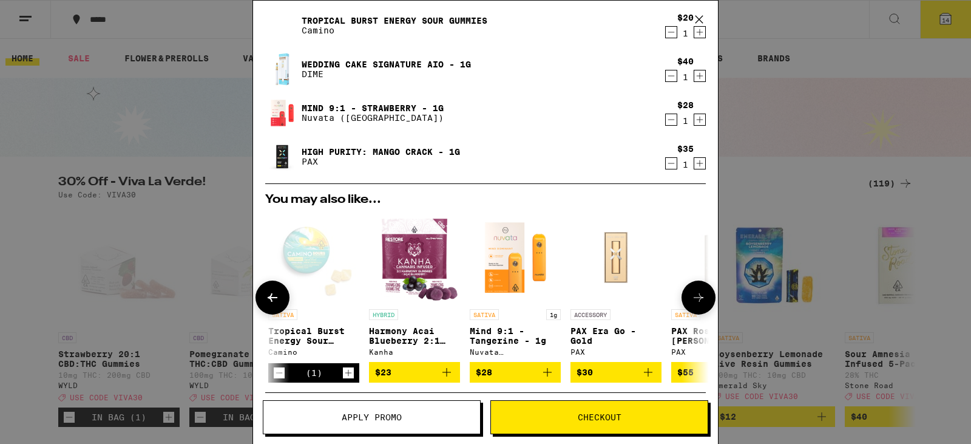
click at [691, 296] on icon at bounding box center [698, 297] width 15 height 15
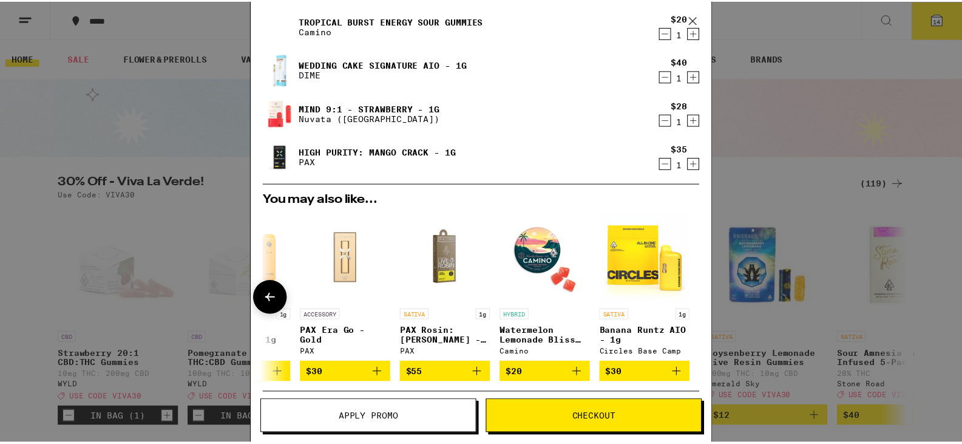
scroll to position [0, 576]
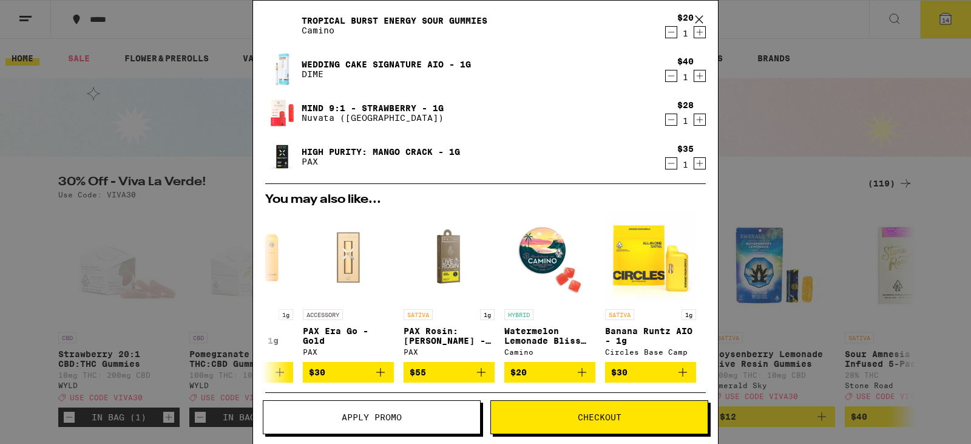
click at [697, 13] on icon at bounding box center [699, 19] width 18 height 18
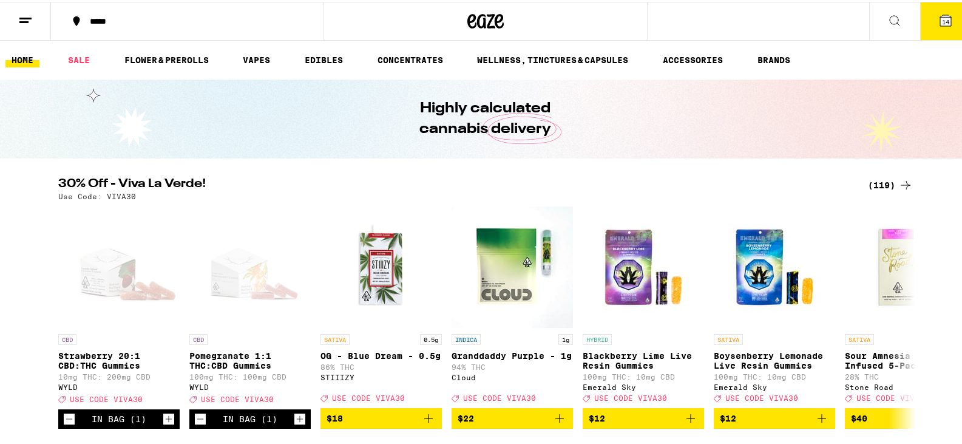
click at [28, 16] on line at bounding box center [25, 16] width 12 height 0
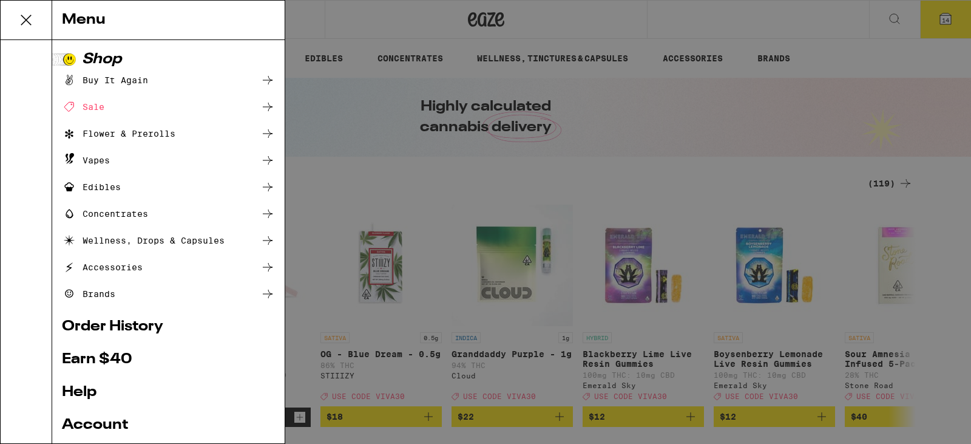
click at [145, 82] on div "Buy It Again" at bounding box center [105, 80] width 86 height 15
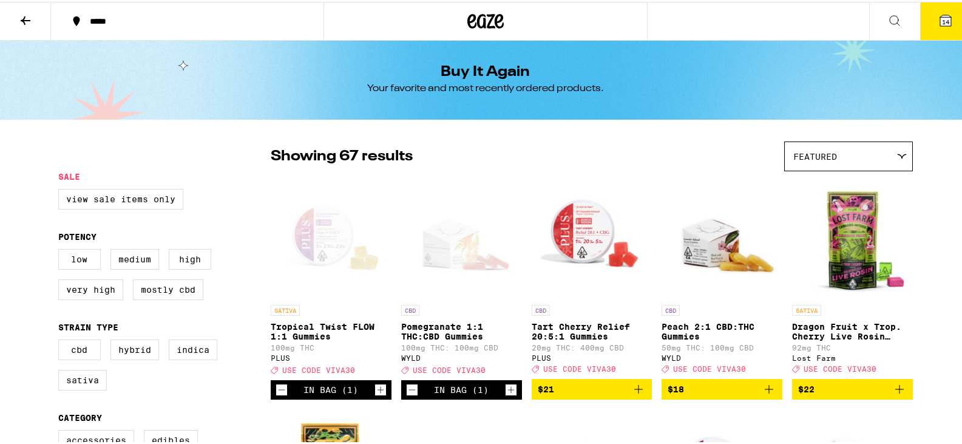
click at [876, 148] on div "Featured" at bounding box center [848, 154] width 127 height 29
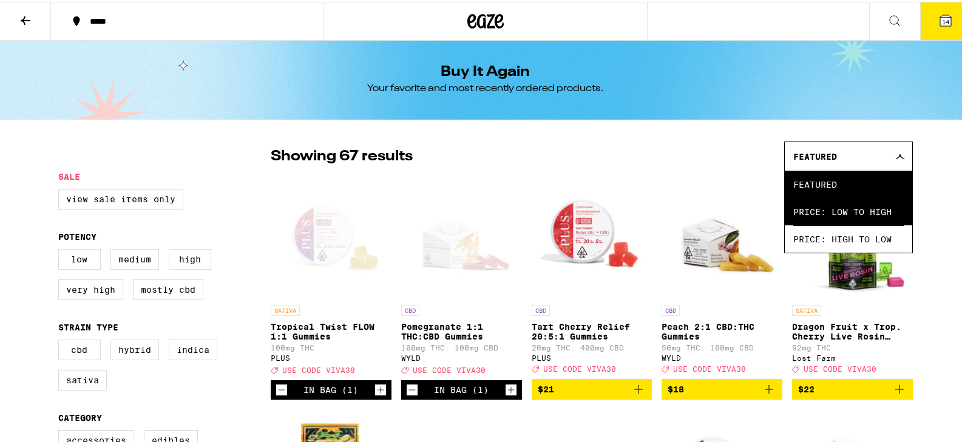
click at [888, 203] on span "Price: Low to High" at bounding box center [848, 209] width 110 height 27
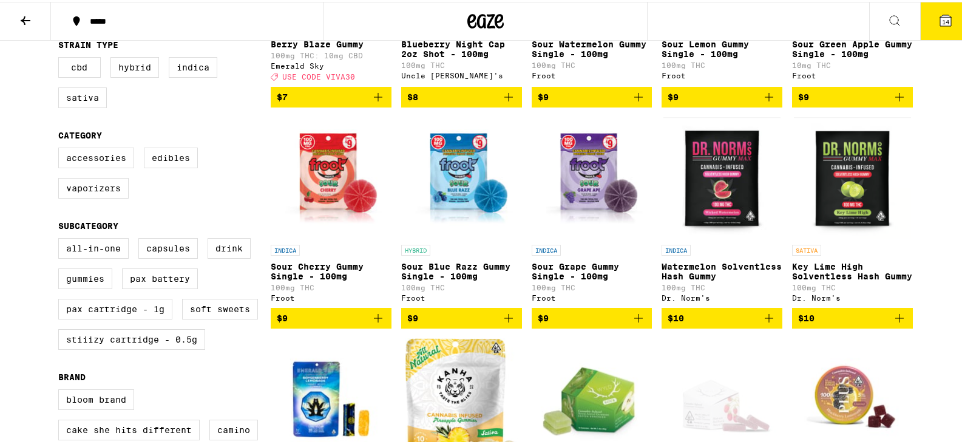
scroll to position [303, 0]
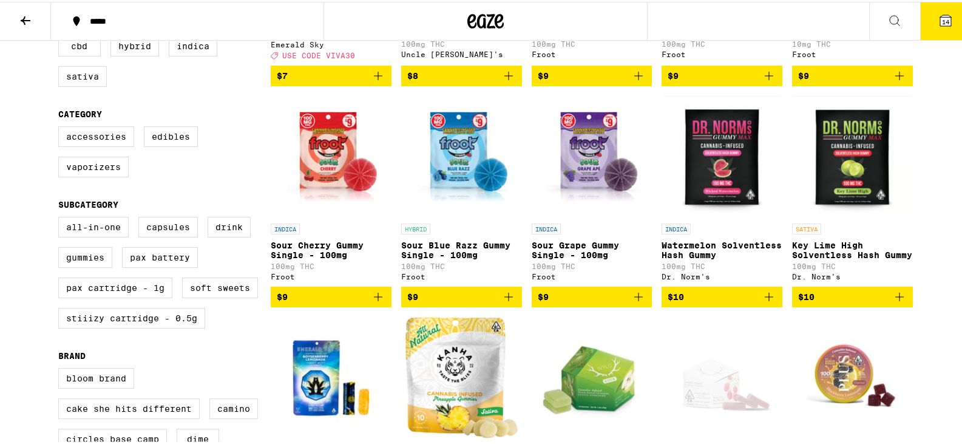
click at [896, 302] on icon "Add to bag" at bounding box center [899, 295] width 15 height 15
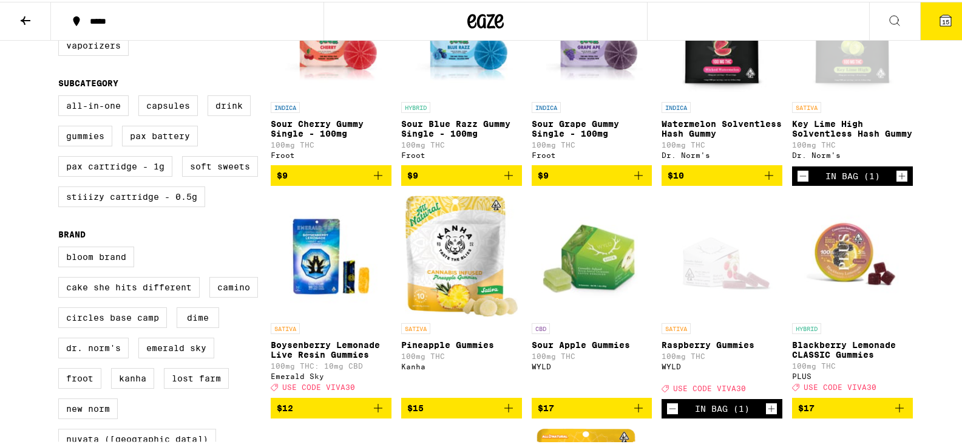
scroll to position [485, 0]
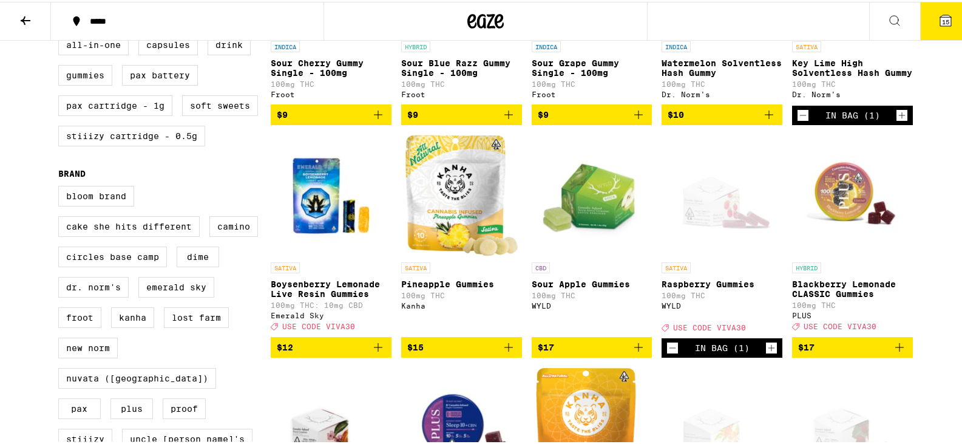
click at [631, 353] on icon "Add to bag" at bounding box center [638, 345] width 15 height 15
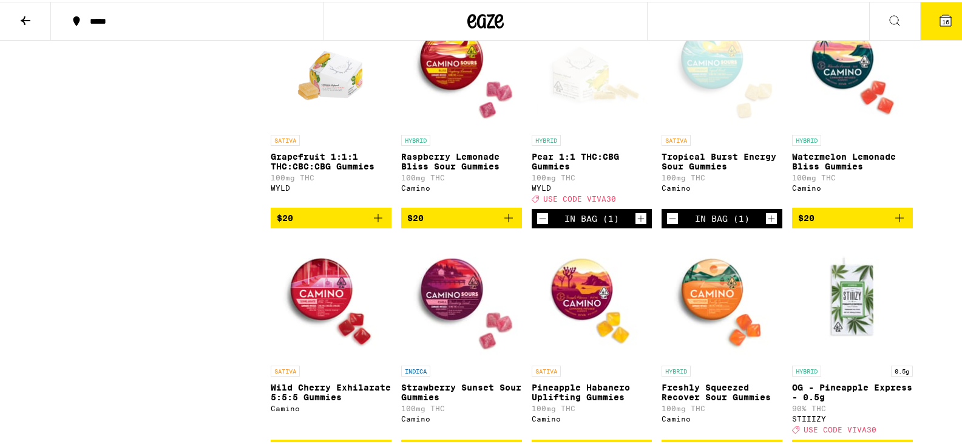
scroll to position [1214, 0]
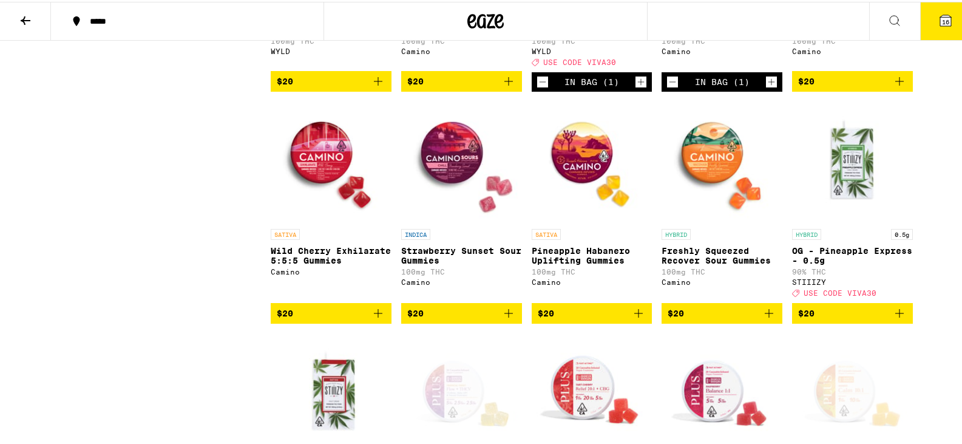
click at [635, 319] on icon "Add to bag" at bounding box center [638, 311] width 15 height 15
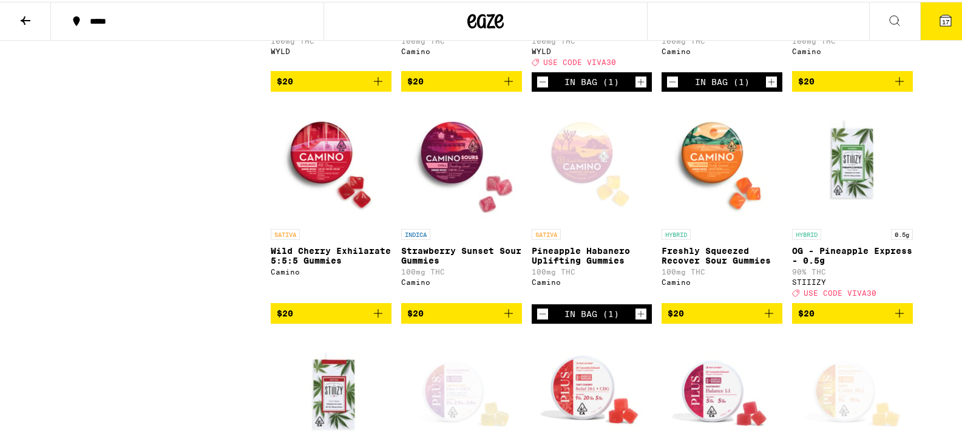
click at [501, 319] on icon "Add to bag" at bounding box center [508, 311] width 15 height 15
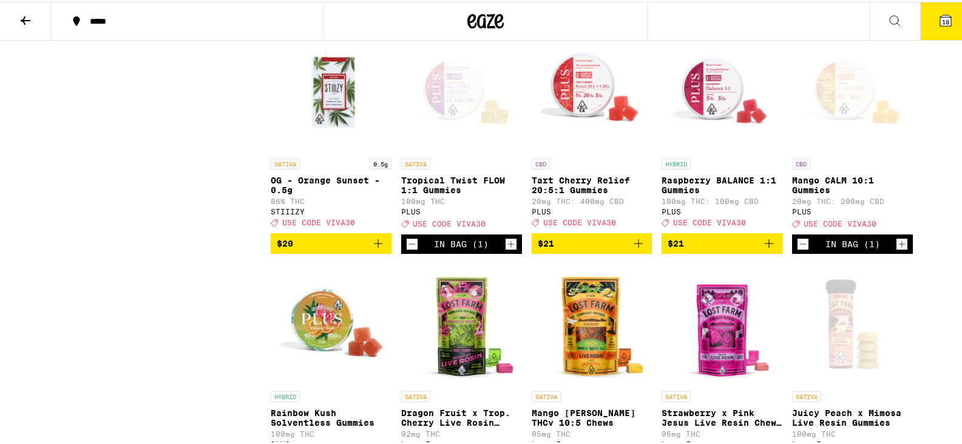
scroll to position [1517, 0]
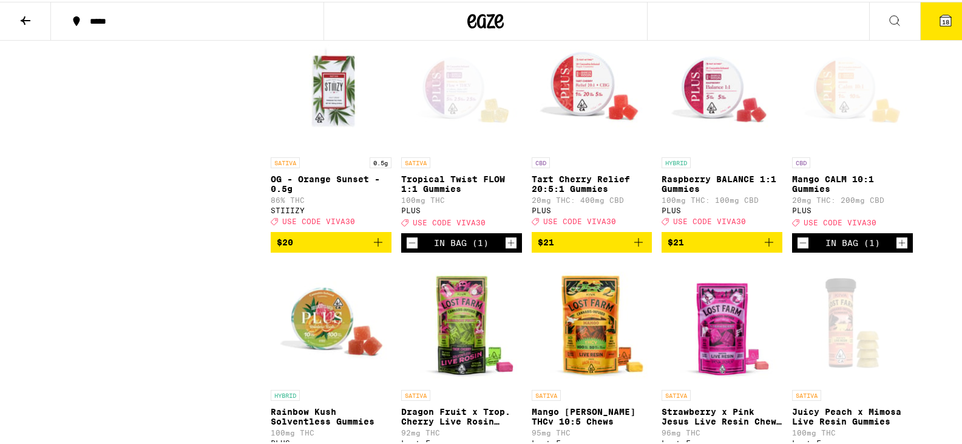
click at [634, 245] on icon "Add to bag" at bounding box center [638, 240] width 8 height 8
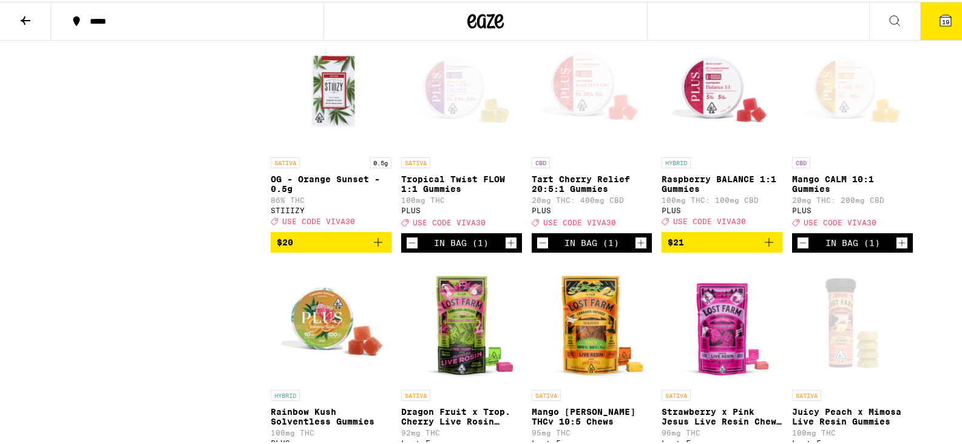
click at [762, 248] on icon "Add to bag" at bounding box center [769, 240] width 15 height 15
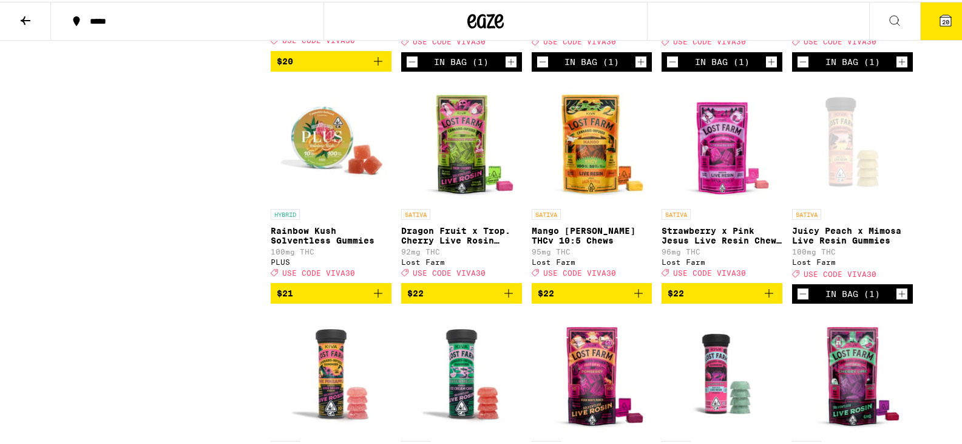
scroll to position [1699, 0]
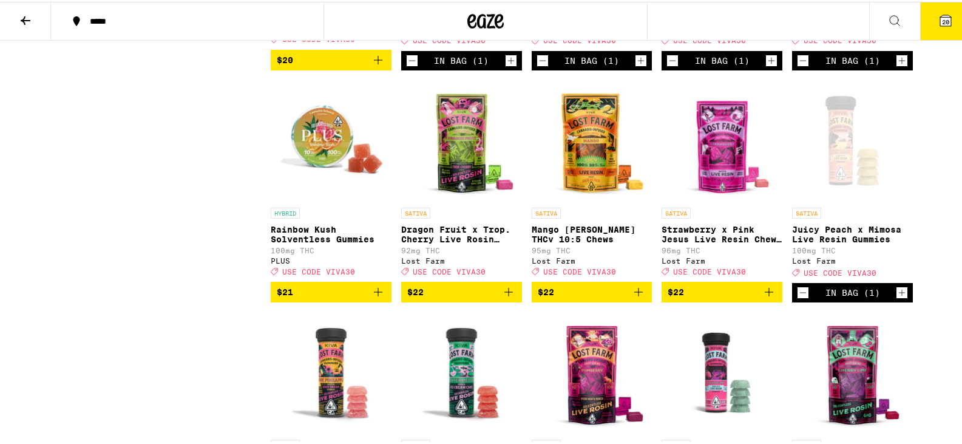
click at [496, 280] on link "SATIVA Dragon Fruit x Trop. Cherry Live Rosin Chews 92mg THC Lost Farm Deal Cre…" at bounding box center [461, 178] width 121 height 201
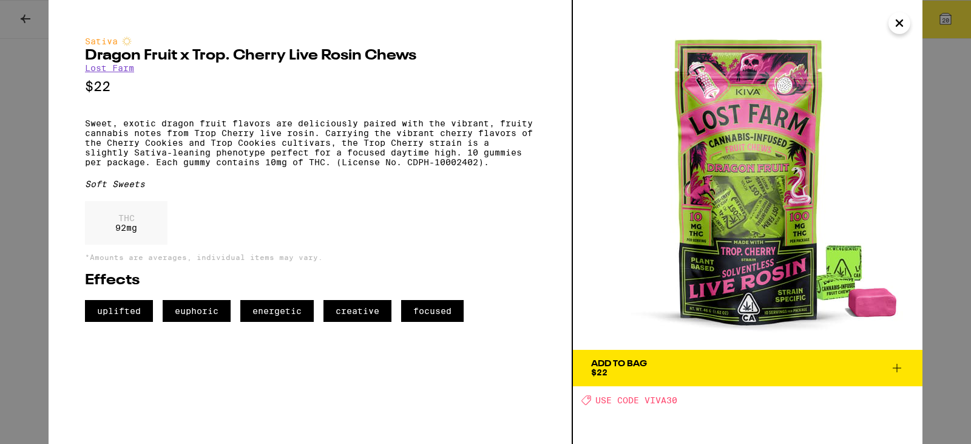
click at [898, 22] on icon "Close" at bounding box center [899, 23] width 6 height 6
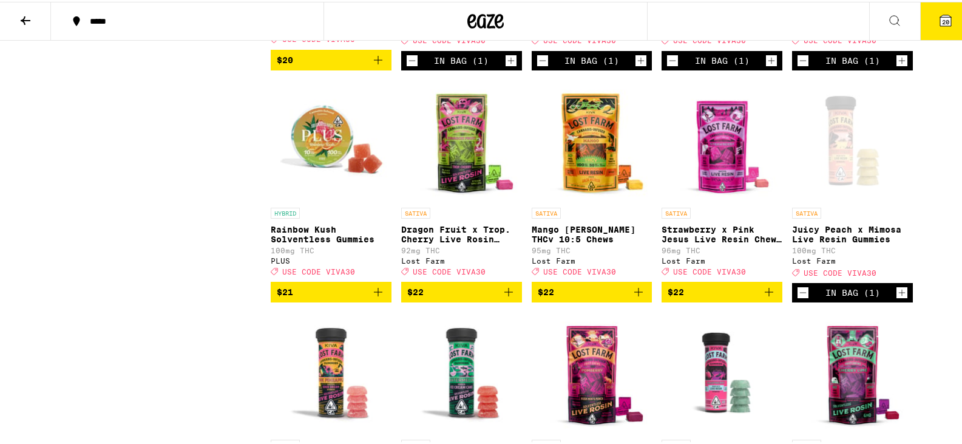
scroll to position [1881, 0]
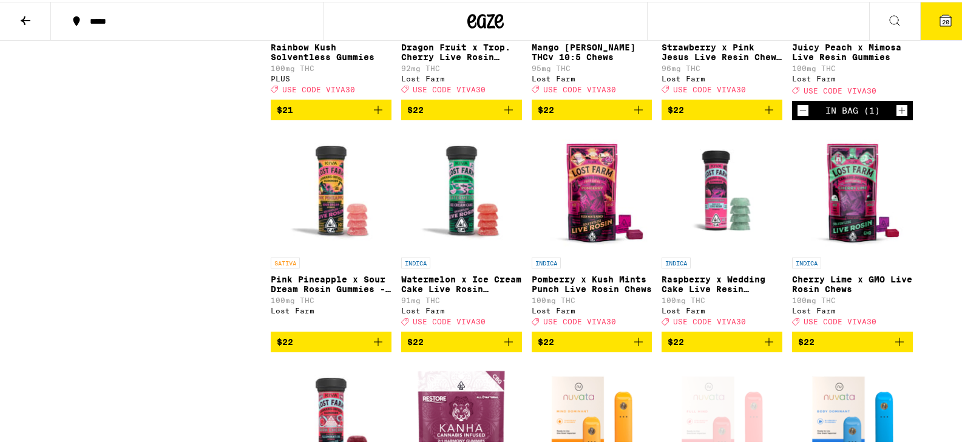
click at [507, 115] on icon "Add to bag" at bounding box center [508, 108] width 15 height 15
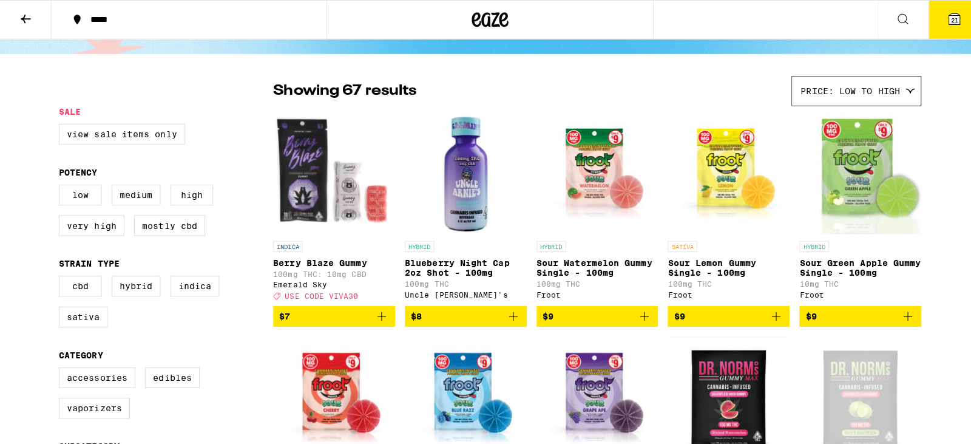
scroll to position [0, 0]
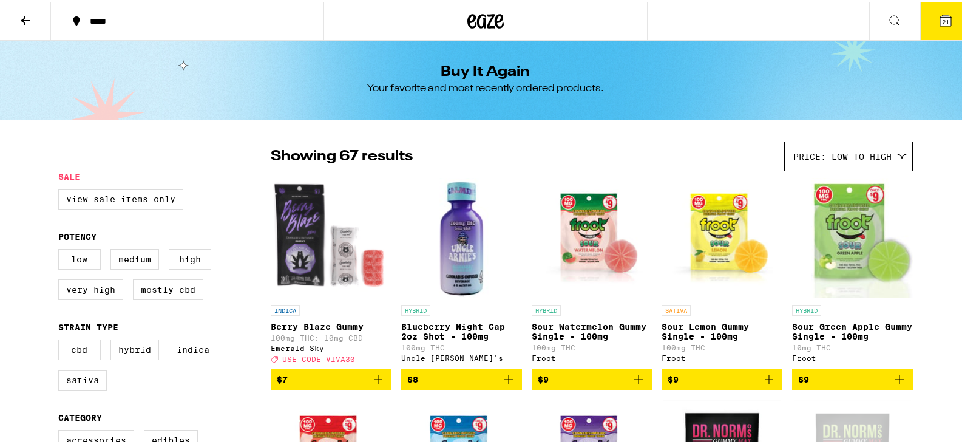
drag, startPoint x: 939, startPoint y: 15, endPoint x: 945, endPoint y: 22, distance: 9.4
click at [945, 22] on button "21" at bounding box center [945, 20] width 51 height 38
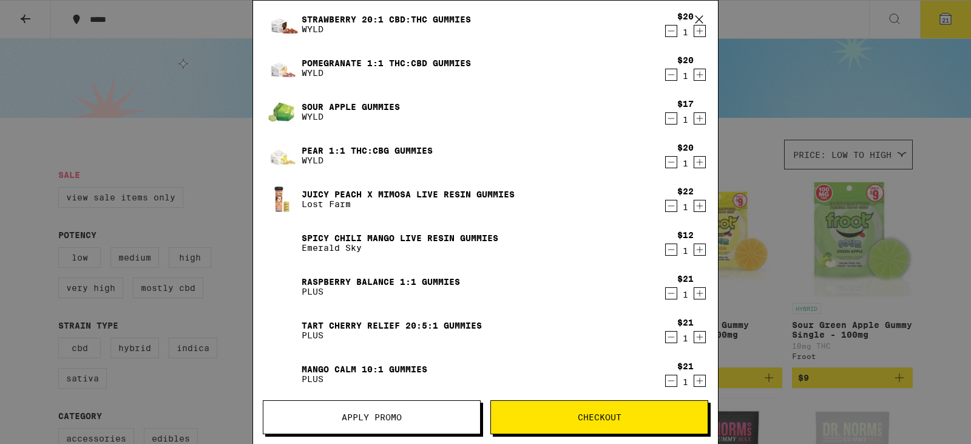
scroll to position [182, 0]
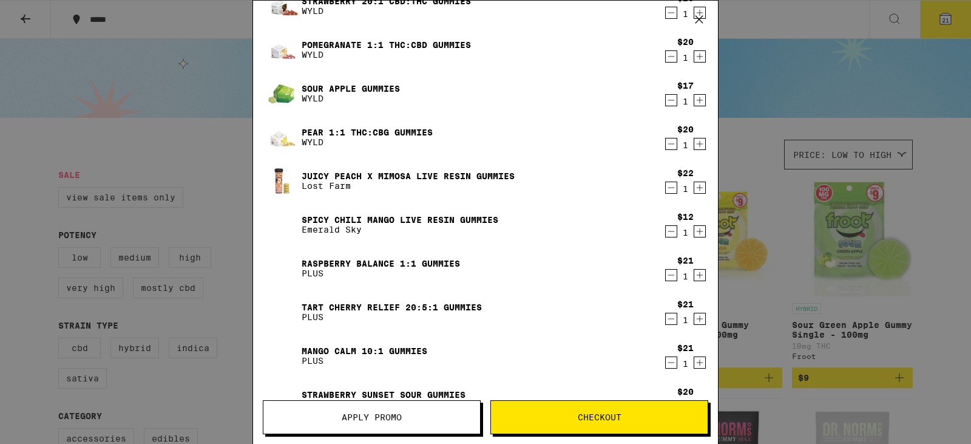
click at [666, 234] on icon "Decrement" at bounding box center [671, 231] width 11 height 15
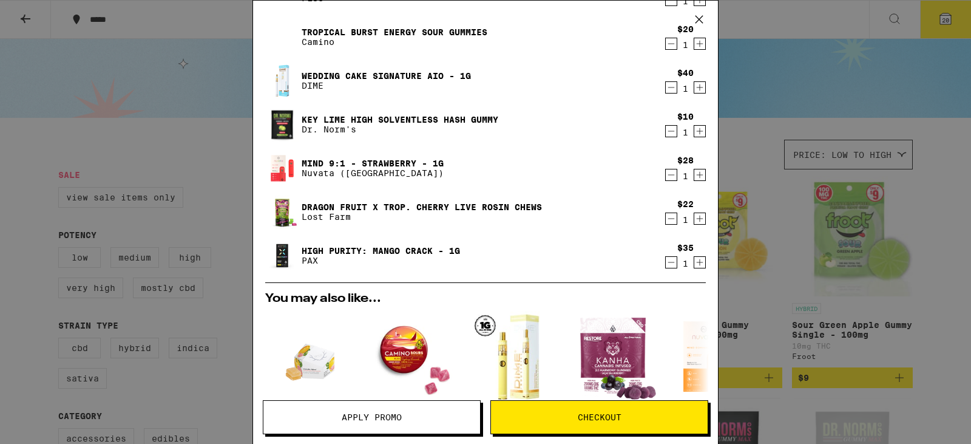
scroll to position [607, 0]
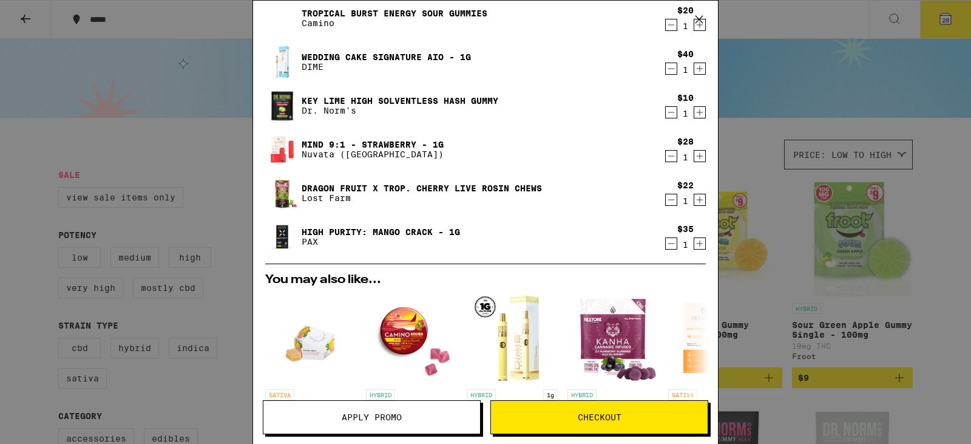
click at [889, 20] on div "Your Cart 20:1 CBD Capsules - 300mg Proof $41 2 Pineapple Habanero Uplifting Gu…" at bounding box center [485, 222] width 971 height 444
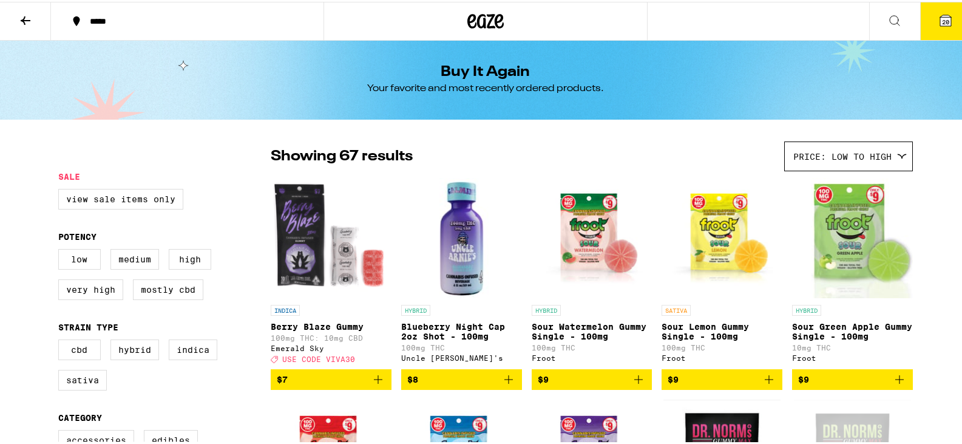
click at [887, 17] on icon at bounding box center [894, 19] width 15 height 15
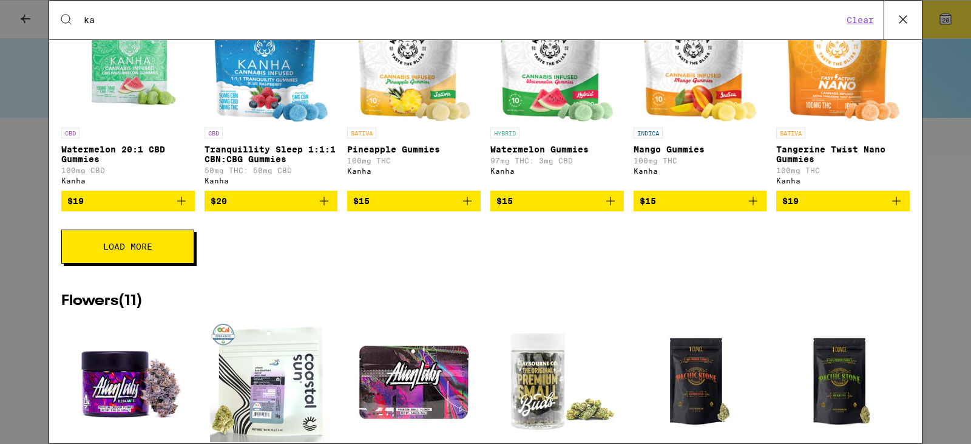
scroll to position [485, 0]
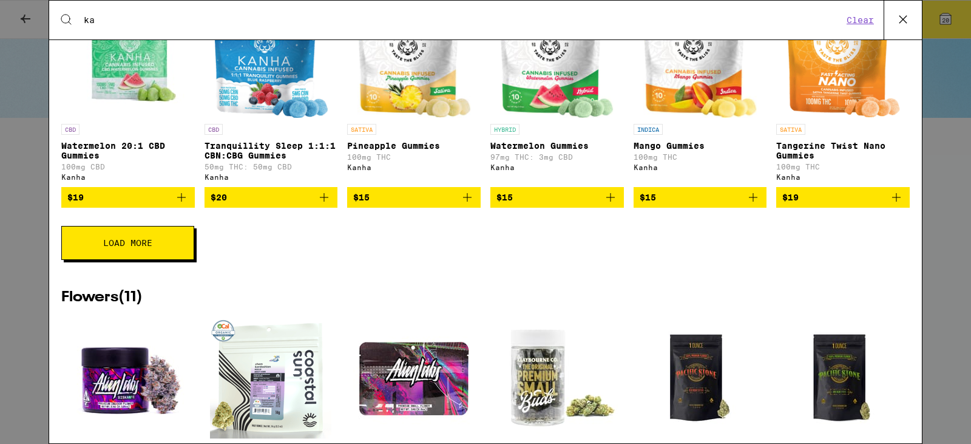
type input "ka"
click at [164, 245] on button "Load More" at bounding box center [127, 243] width 133 height 34
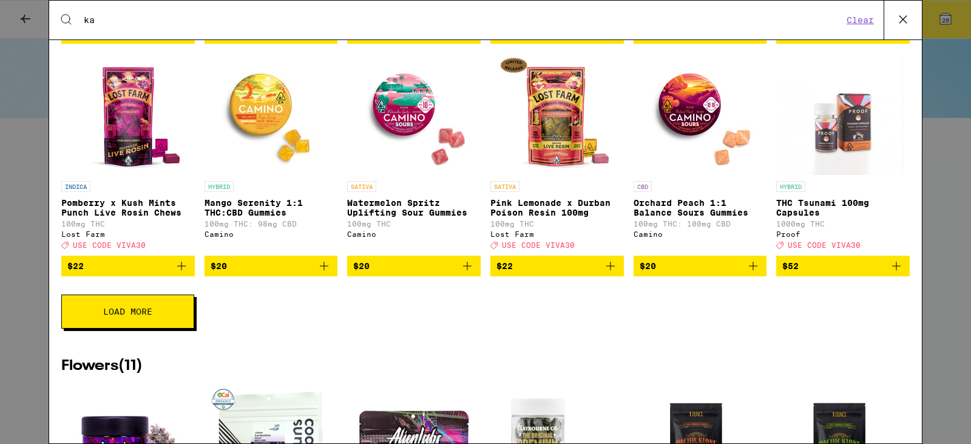
scroll to position [910, 0]
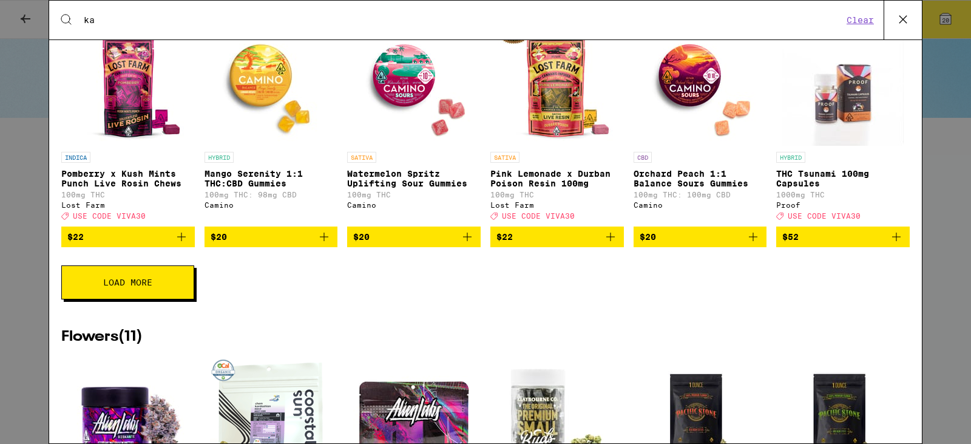
click at [145, 286] on span "Load More" at bounding box center [127, 282] width 49 height 8
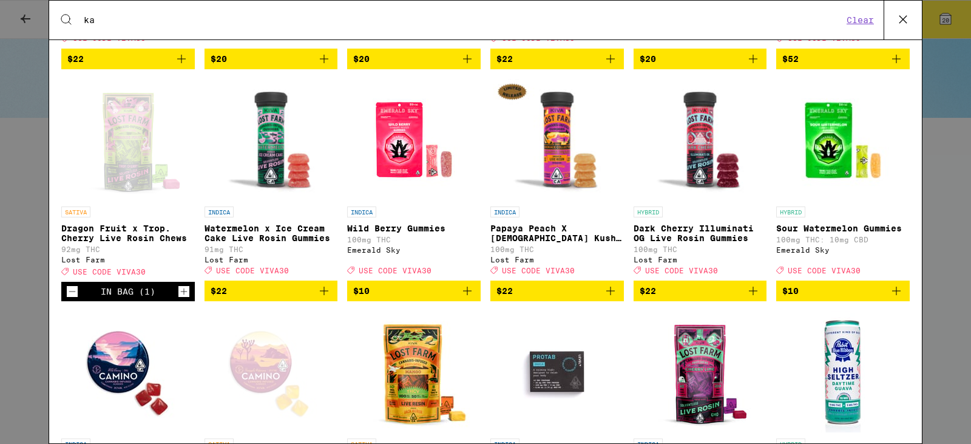
scroll to position [1092, 0]
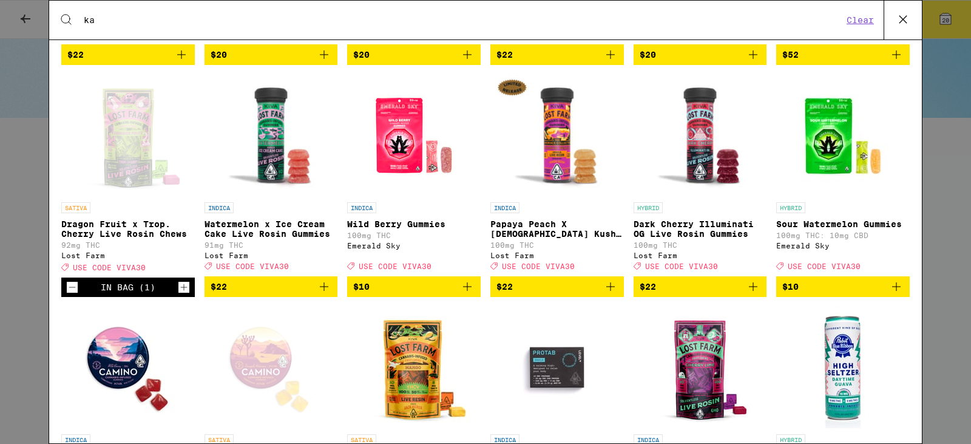
click at [603, 294] on icon "Add to bag" at bounding box center [610, 286] width 15 height 15
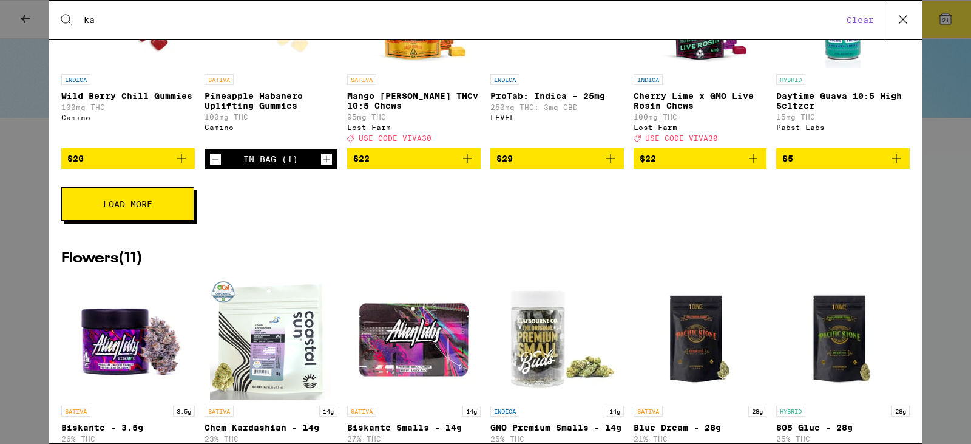
scroll to position [1456, 0]
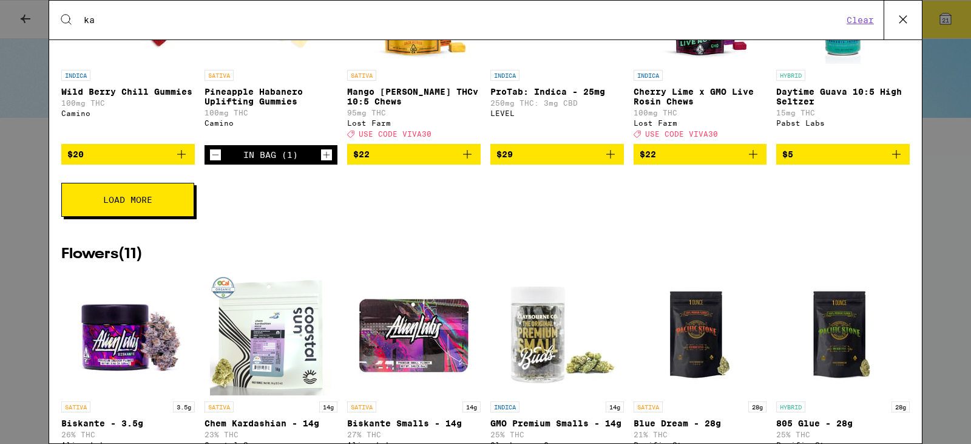
click at [159, 217] on button "Load More" at bounding box center [127, 200] width 133 height 34
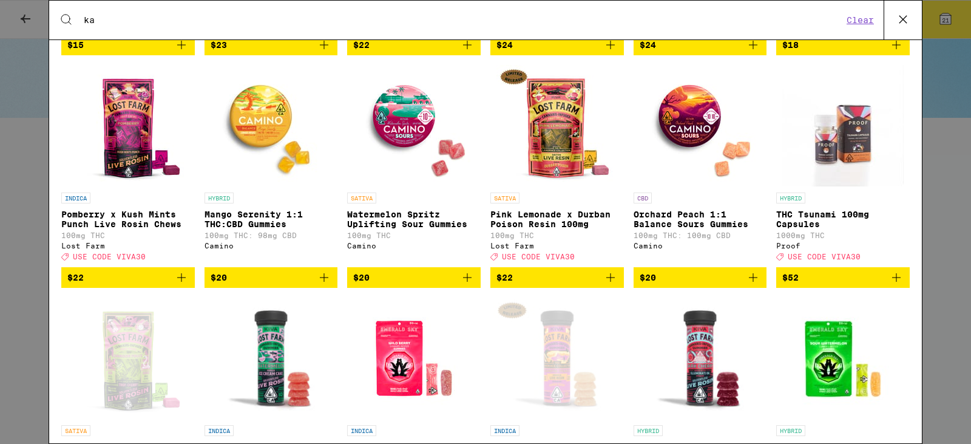
scroll to position [728, 0]
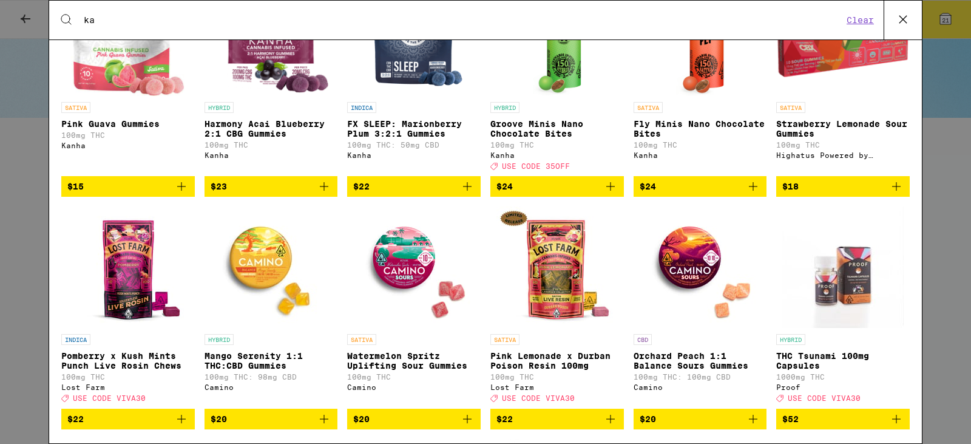
click at [857, 18] on button "Clear" at bounding box center [860, 20] width 35 height 11
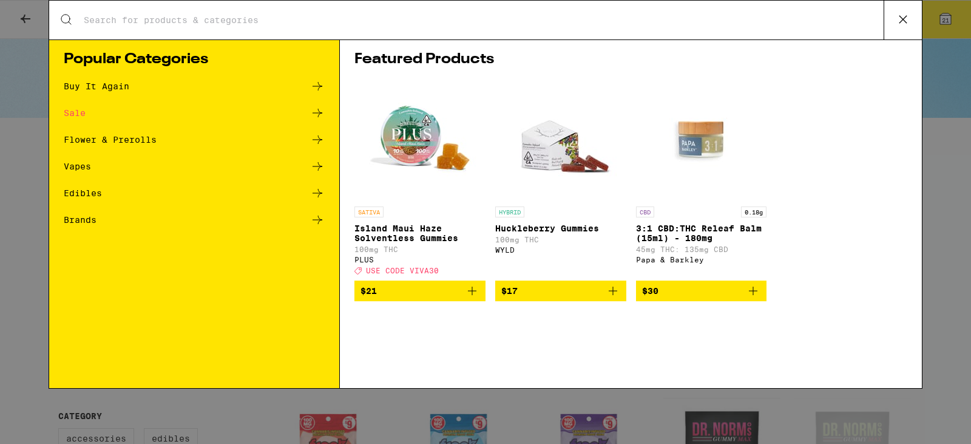
click at [681, 19] on input "Search for Products" at bounding box center [483, 20] width 800 height 11
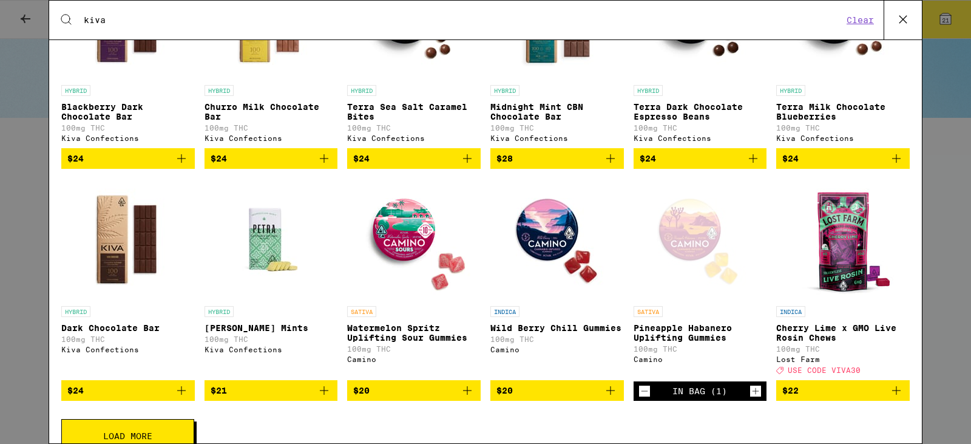
scroll to position [350, 0]
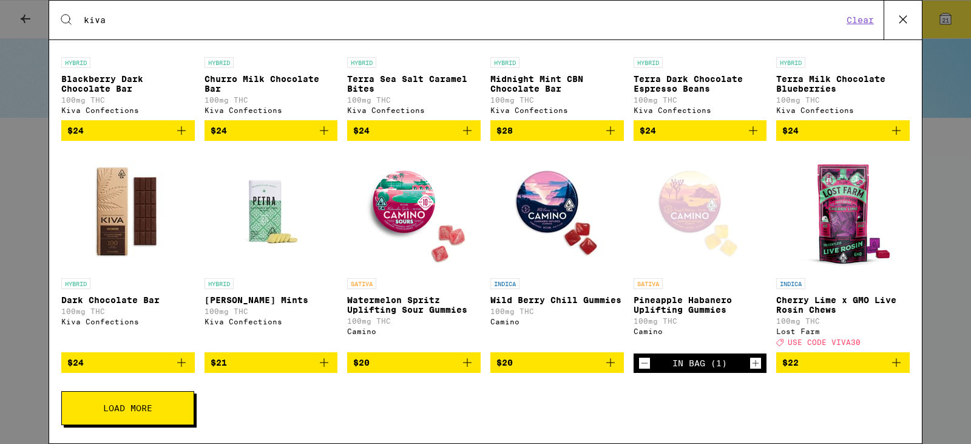
type input "kiva"
click at [141, 400] on button "Load More" at bounding box center [127, 408] width 133 height 34
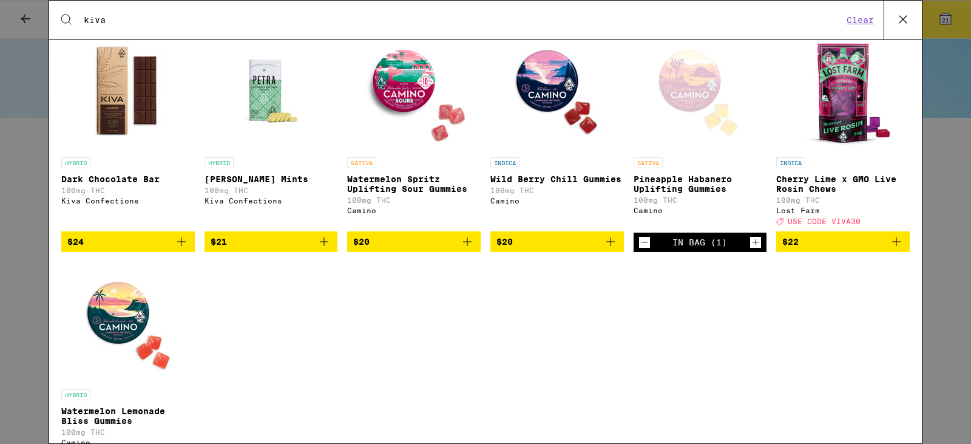
scroll to position [413, 0]
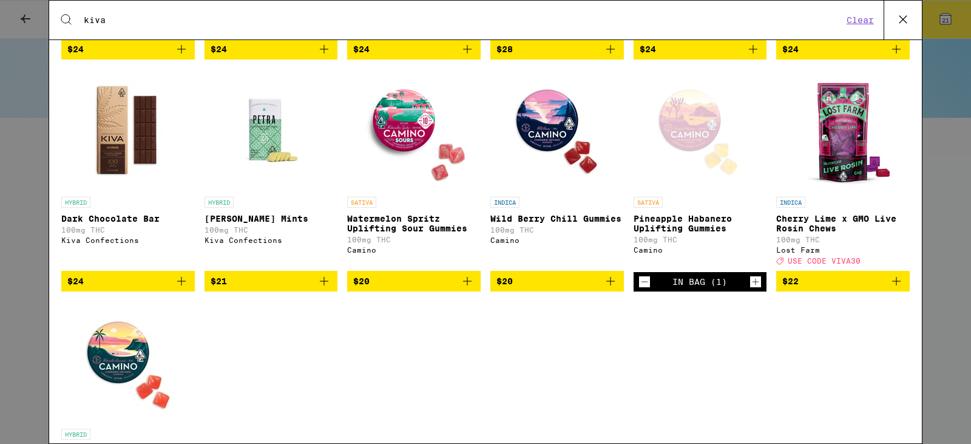
click at [320, 288] on icon "Add to bag" at bounding box center [324, 281] width 15 height 15
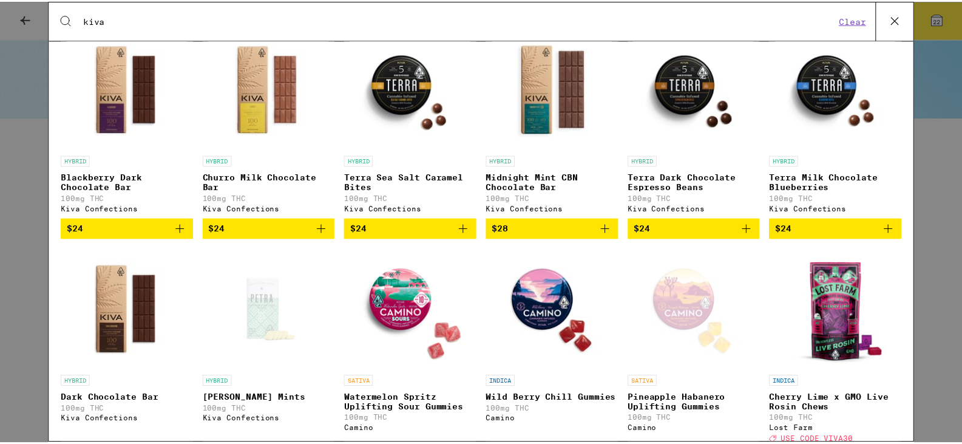
scroll to position [109, 0]
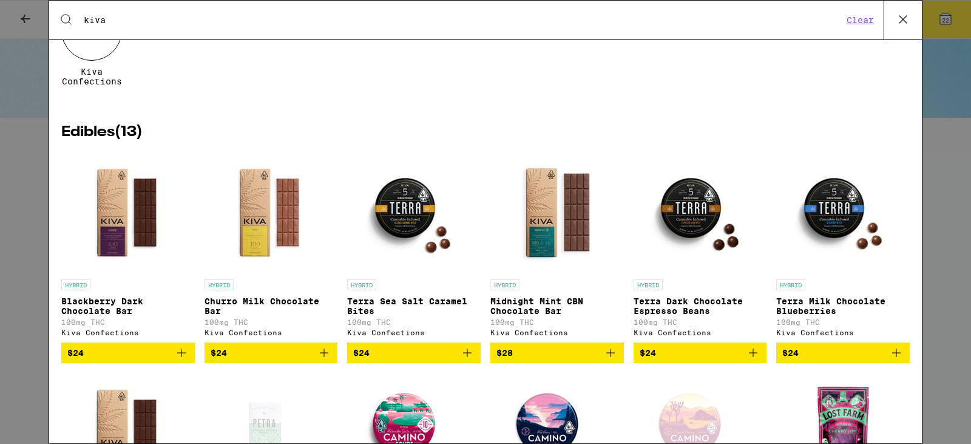
drag, startPoint x: 939, startPoint y: 10, endPoint x: 948, endPoint y: 18, distance: 11.6
click at [940, 11] on div "Search for Products kiva Clear 14 results for "kiva" Brands ( 1 ) Kiva Confecti…" at bounding box center [485, 222] width 971 height 444
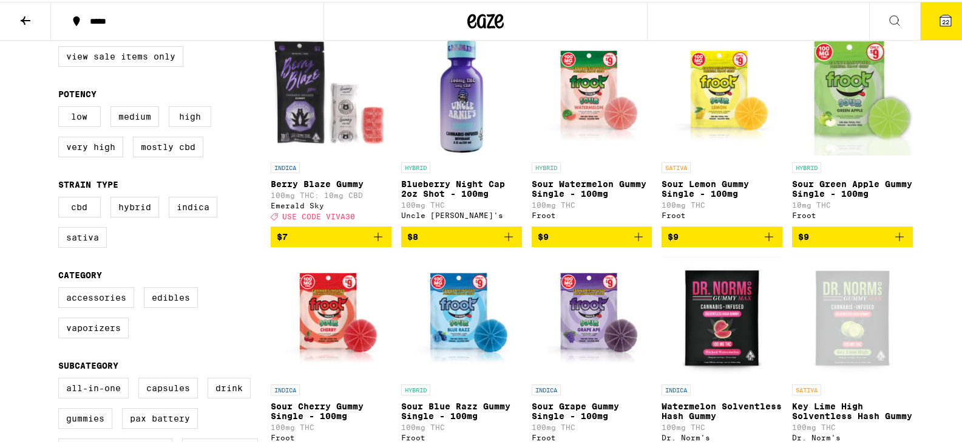
scroll to position [182, 0]
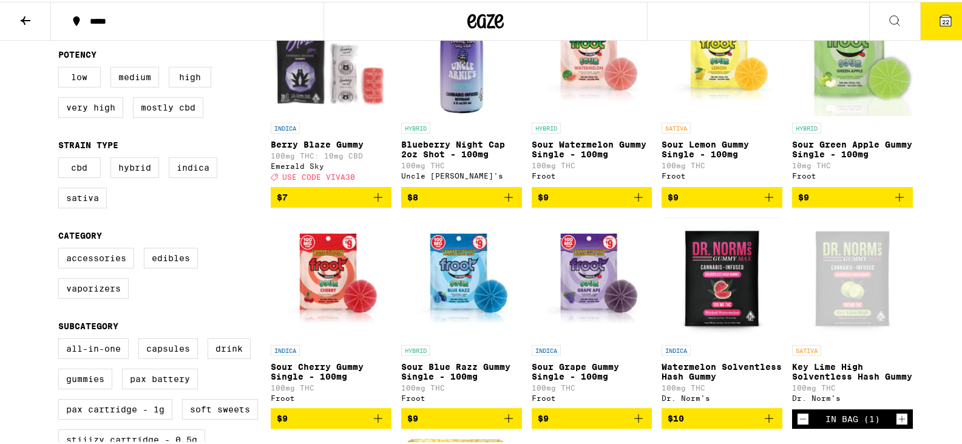
click at [765, 200] on icon "Add to bag" at bounding box center [769, 195] width 8 height 8
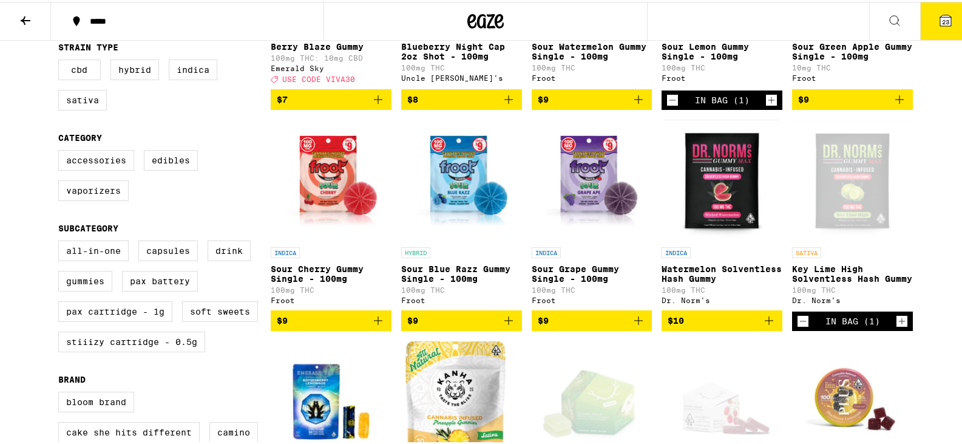
scroll to position [303, 0]
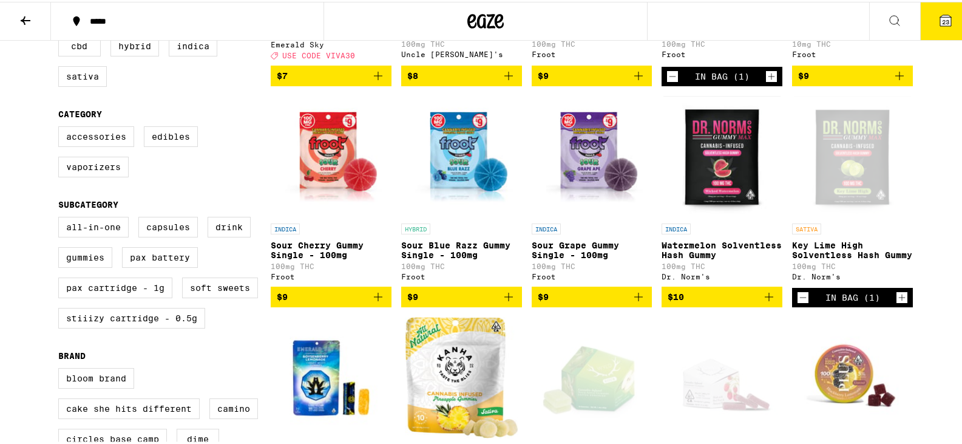
click at [509, 302] on icon "Add to bag" at bounding box center [508, 295] width 15 height 15
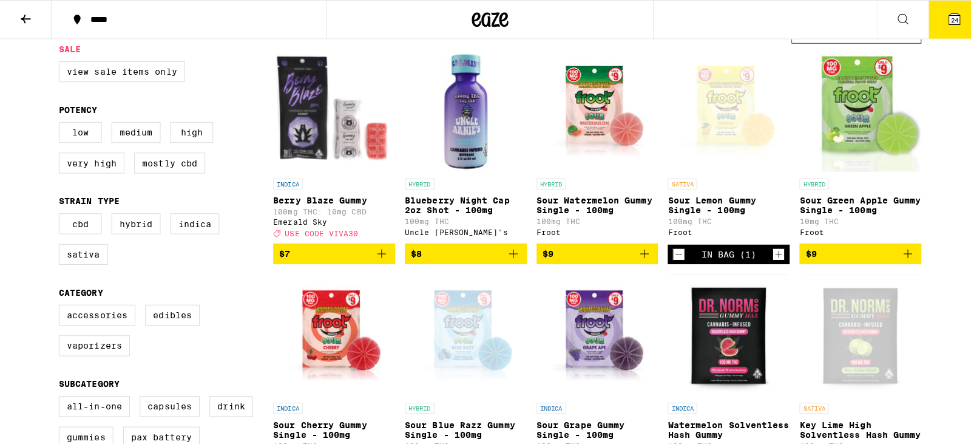
scroll to position [121, 0]
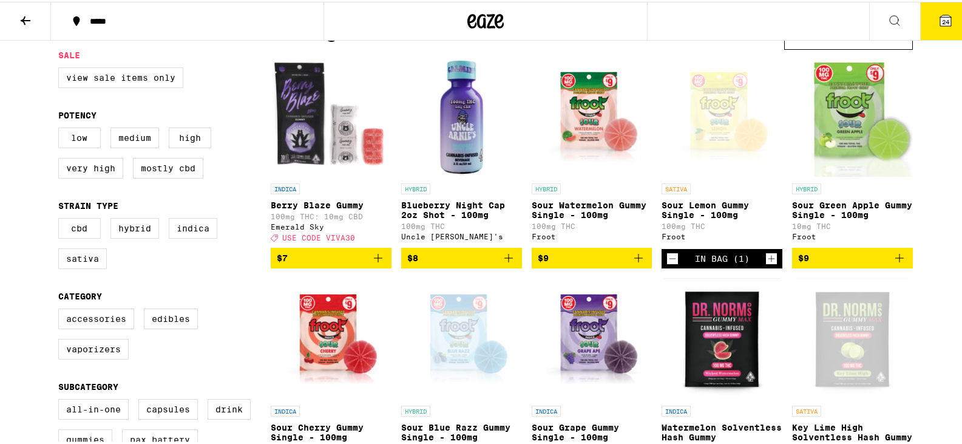
click at [633, 258] on icon "Add to bag" at bounding box center [638, 256] width 15 height 15
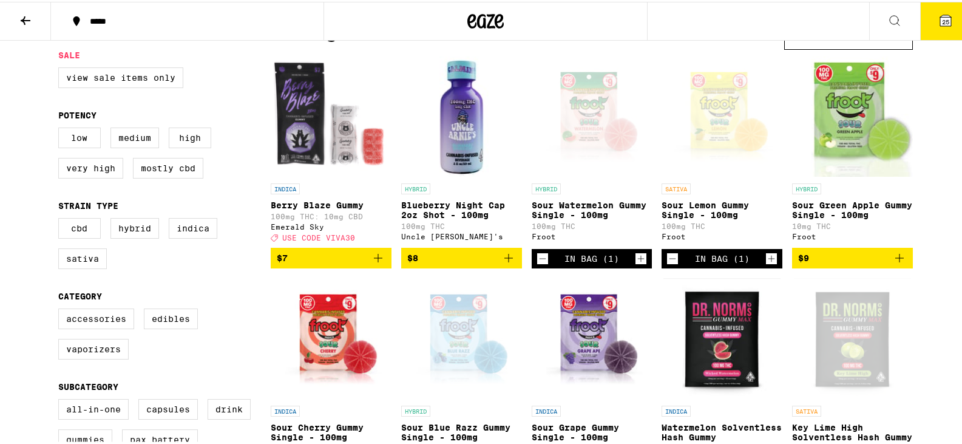
drag, startPoint x: 888, startPoint y: 265, endPoint x: 915, endPoint y: 281, distance: 31.3
click at [899, 263] on icon "Add to bag" at bounding box center [899, 256] width 15 height 15
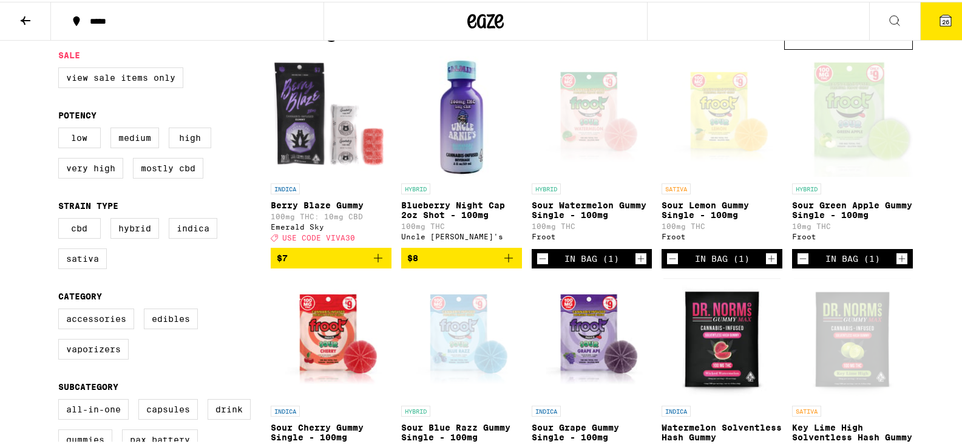
click at [941, 17] on icon at bounding box center [945, 18] width 11 height 11
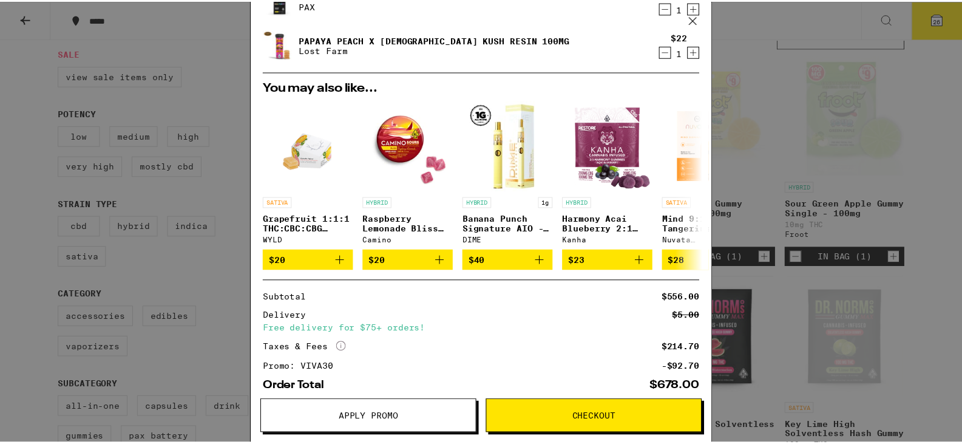
scroll to position [1127, 0]
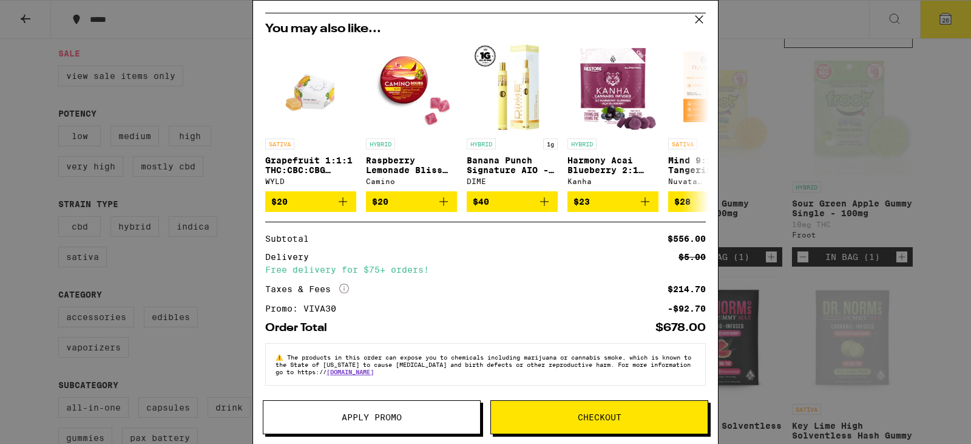
click at [416, 406] on button "Apply Promo" at bounding box center [372, 417] width 218 height 34
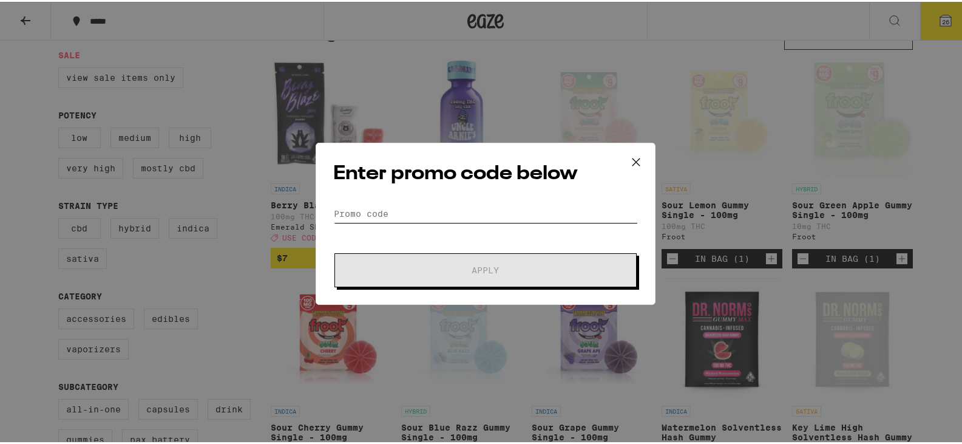
click at [393, 209] on input "Promo Code" at bounding box center [485, 212] width 305 height 18
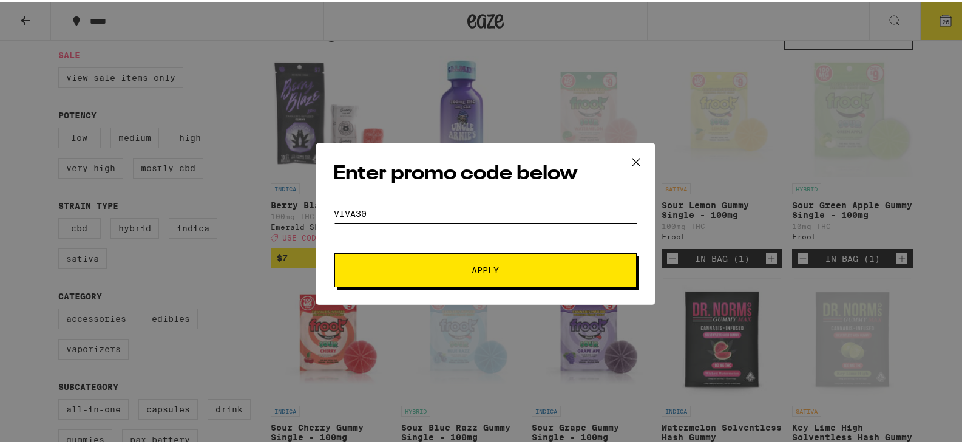
type input "viva30"
click at [513, 272] on button "Apply" at bounding box center [485, 268] width 302 height 34
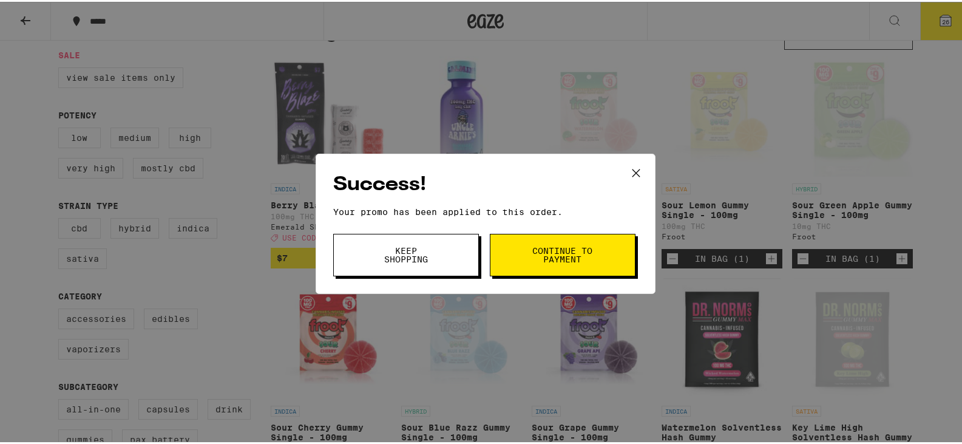
click at [519, 255] on button "Continue to payment" at bounding box center [563, 253] width 146 height 42
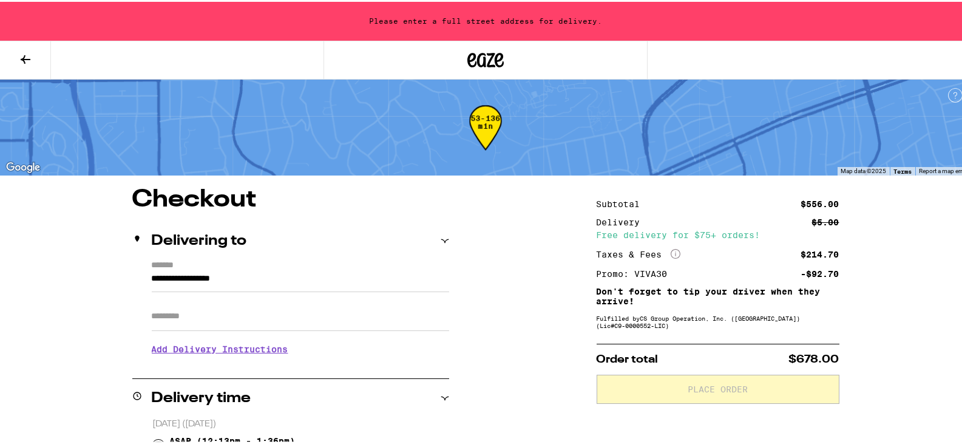
click at [24, 52] on icon at bounding box center [25, 57] width 15 height 15
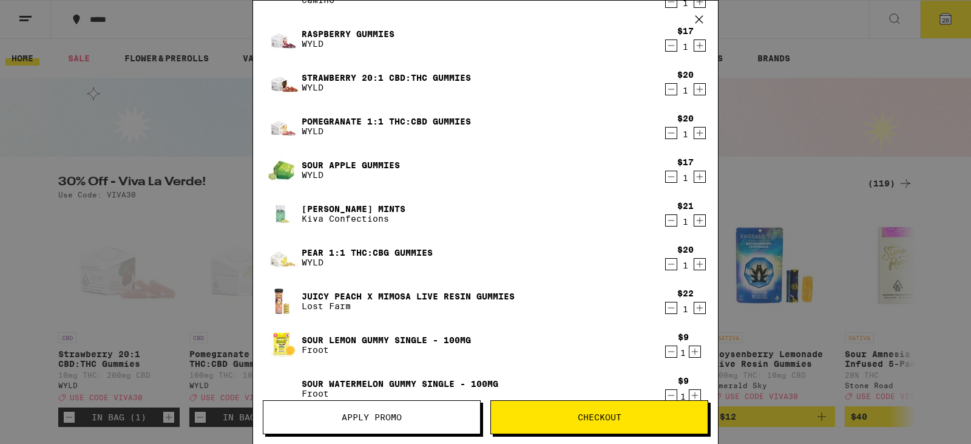
scroll to position [121, 0]
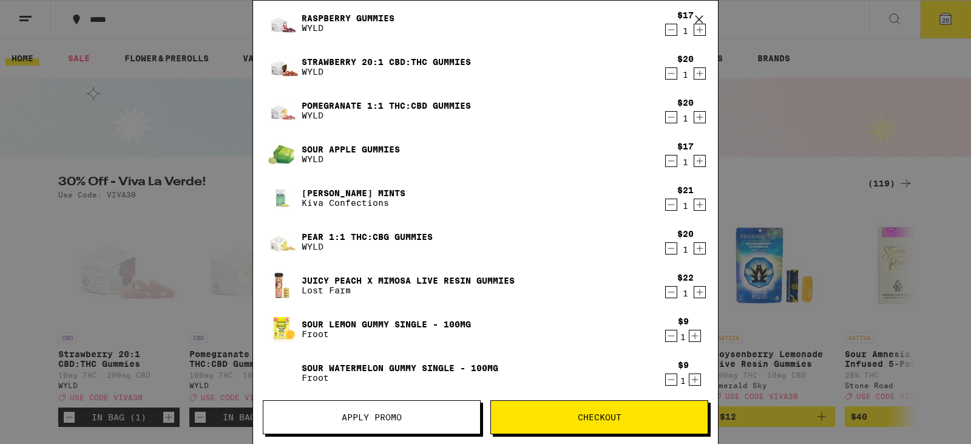
click at [666, 204] on icon "Decrement" at bounding box center [671, 204] width 11 height 15
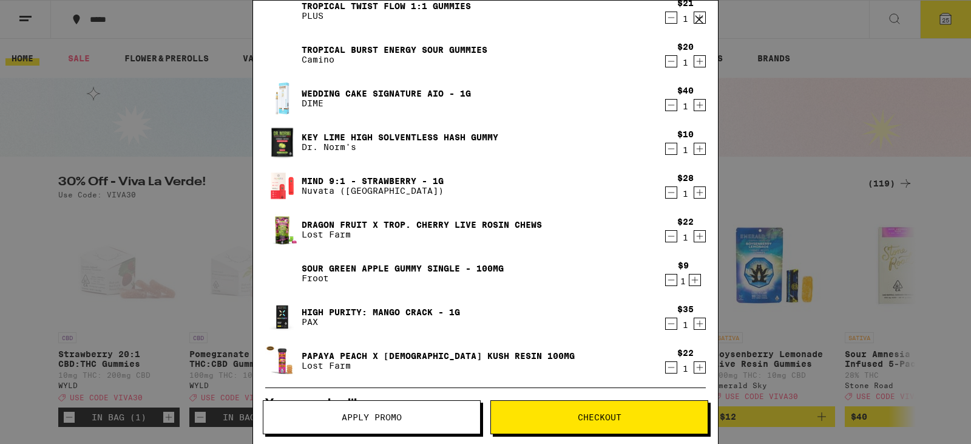
scroll to position [850, 0]
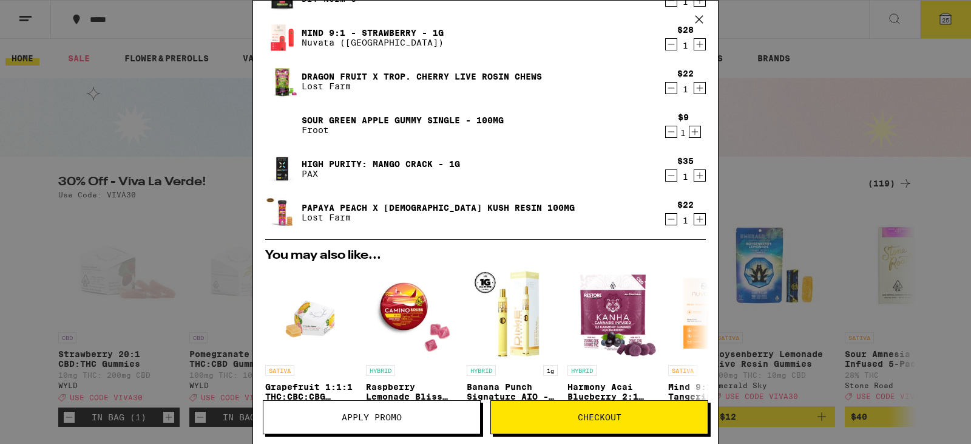
click at [666, 216] on icon "Decrement" at bounding box center [671, 219] width 11 height 15
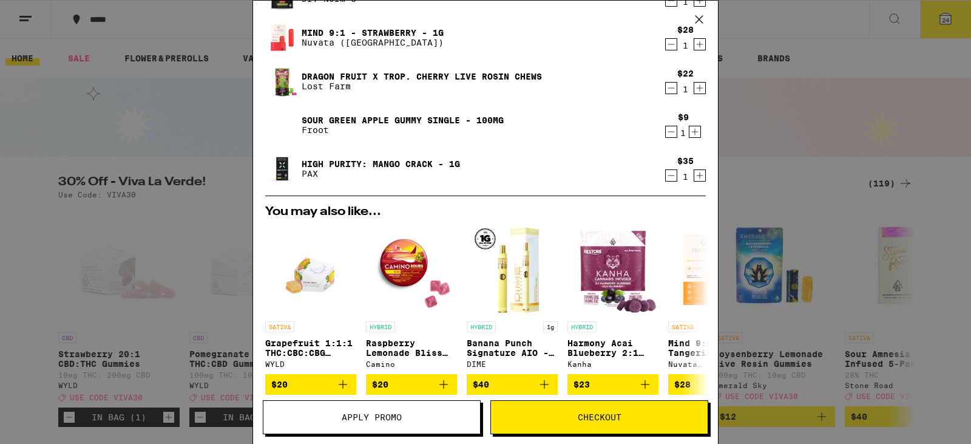
click at [668, 175] on icon "Decrement" at bounding box center [671, 175] width 7 height 0
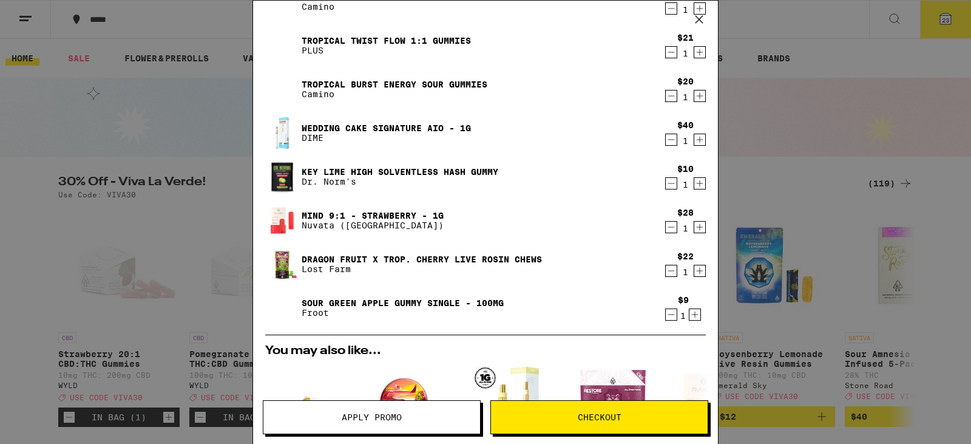
scroll to position [647, 0]
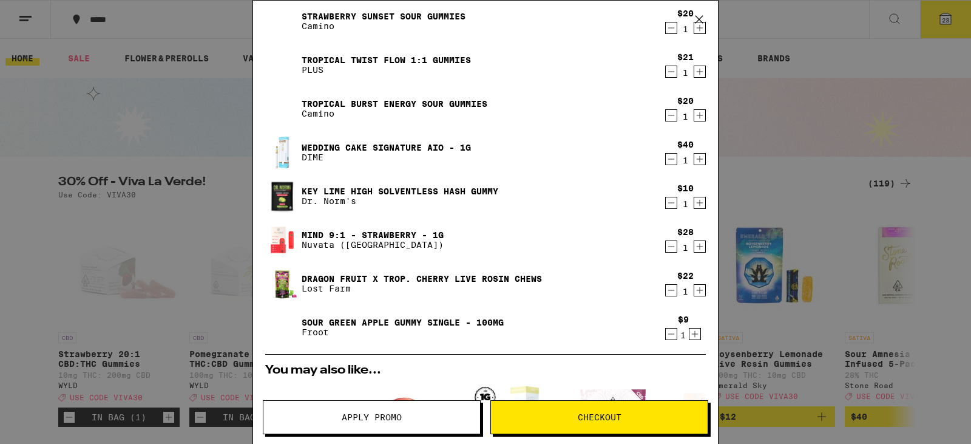
click at [666, 117] on icon "Decrement" at bounding box center [671, 115] width 11 height 15
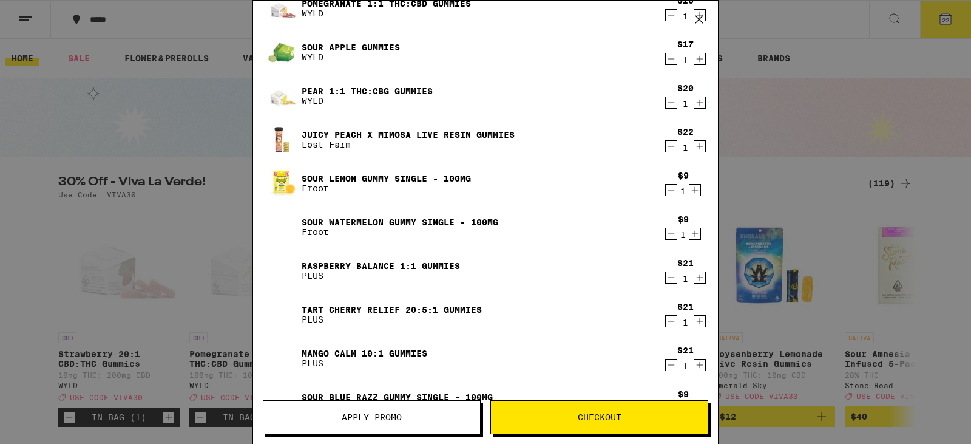
scroll to position [243, 0]
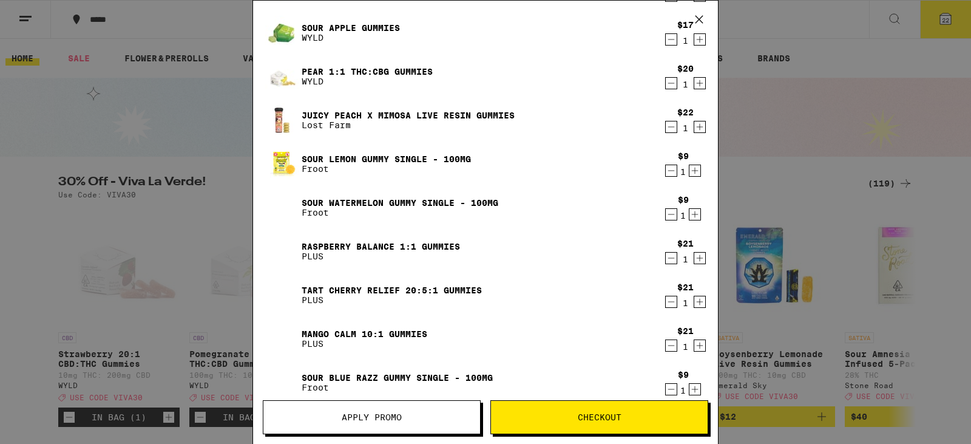
click at [666, 302] on icon "Decrement" at bounding box center [671, 301] width 11 height 15
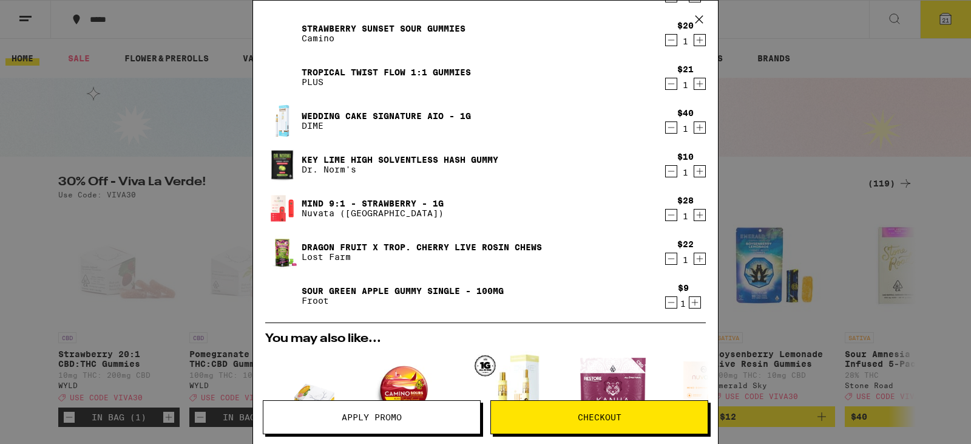
scroll to position [605, 0]
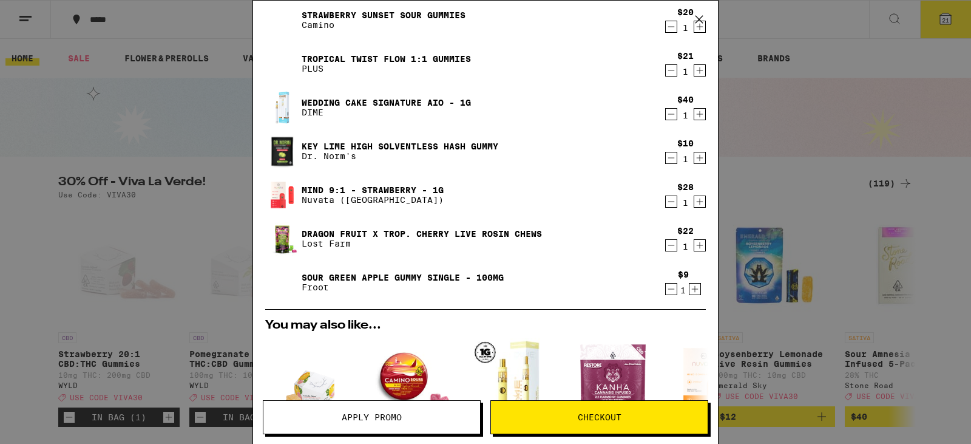
click at [660, 113] on div "$40 1" at bounding box center [683, 107] width 46 height 25
click at [666, 117] on icon "Decrement" at bounding box center [671, 114] width 11 height 15
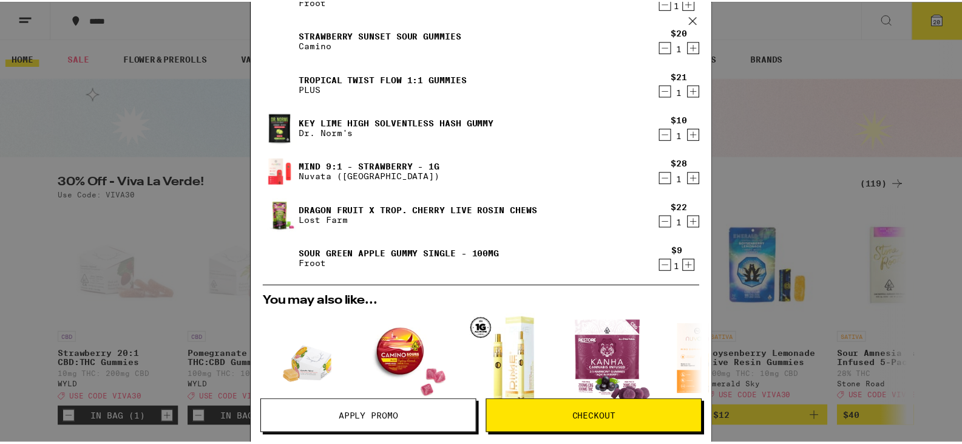
scroll to position [607, 0]
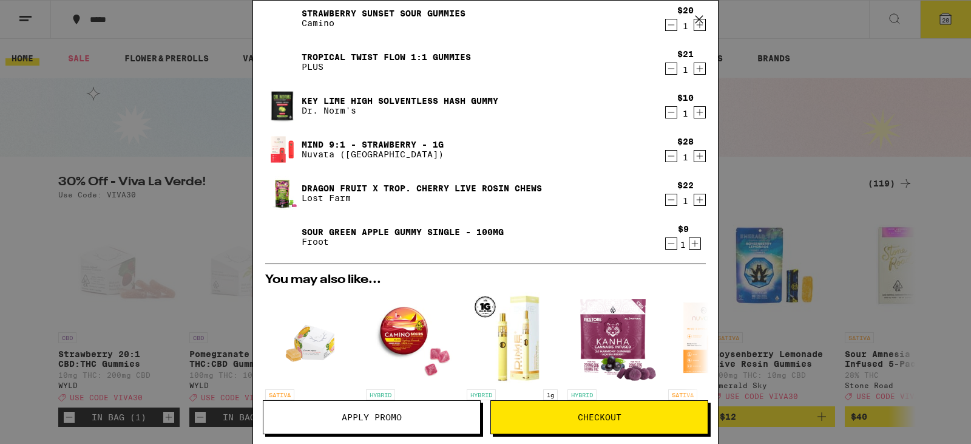
click at [642, 419] on span "Checkout" at bounding box center [599, 417] width 217 height 8
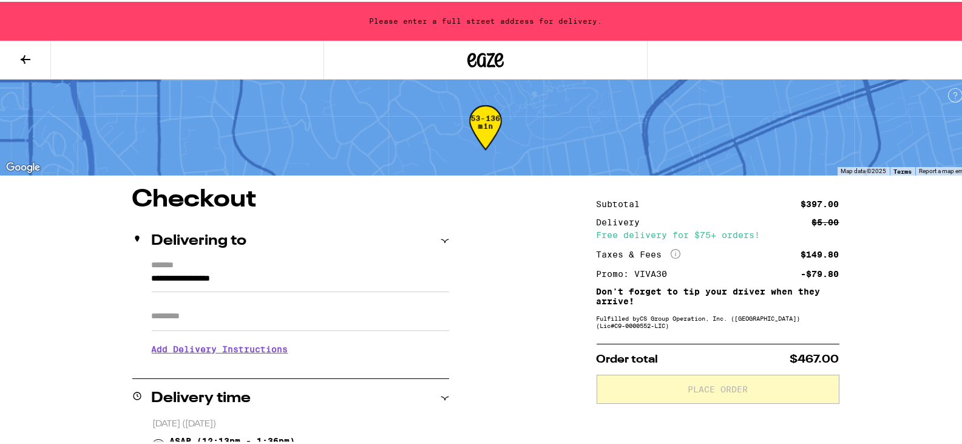
click at [239, 289] on input "**********" at bounding box center [300, 279] width 297 height 21
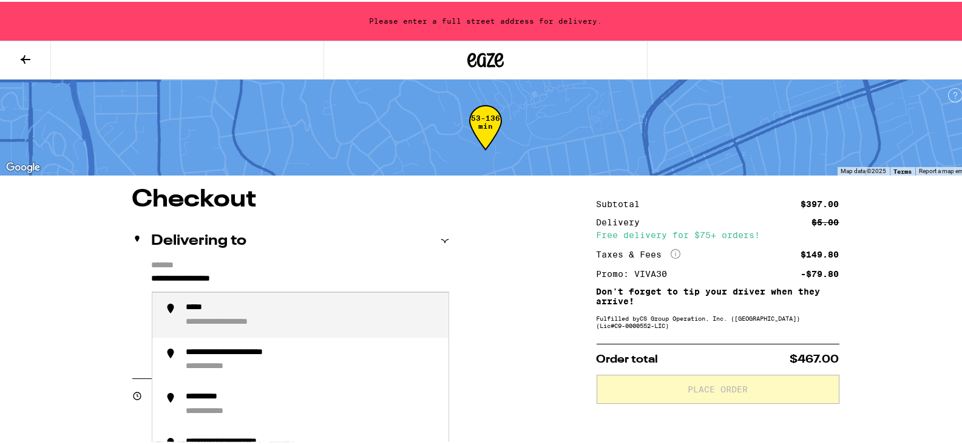
drag, startPoint x: 158, startPoint y: 233, endPoint x: 91, endPoint y: 242, distance: 68.0
click at [271, 320] on div "**********" at bounding box center [312, 312] width 252 height 25
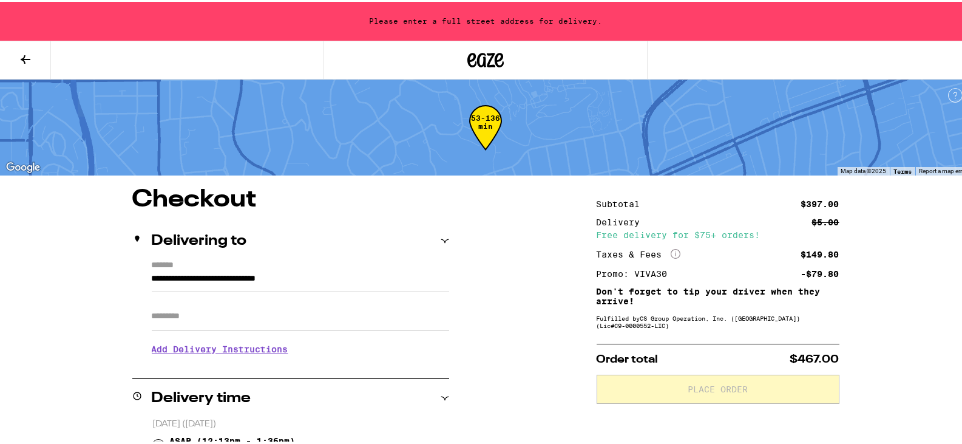
type input "**********"
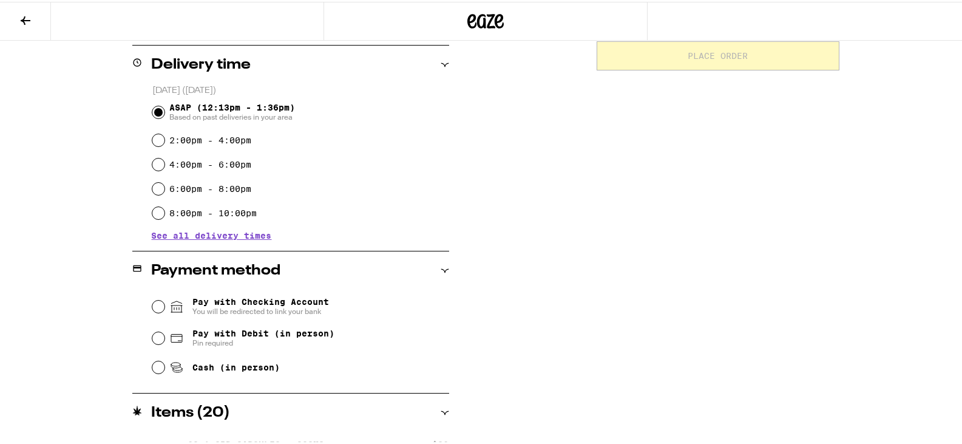
scroll to position [364, 0]
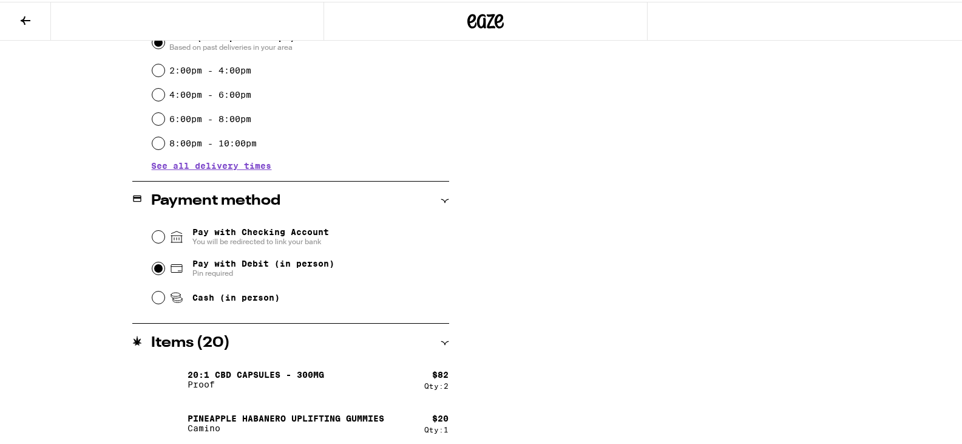
click at [153, 267] on input "Pay with Debit (in person) Pin required" at bounding box center [158, 266] width 12 height 12
radio input "true"
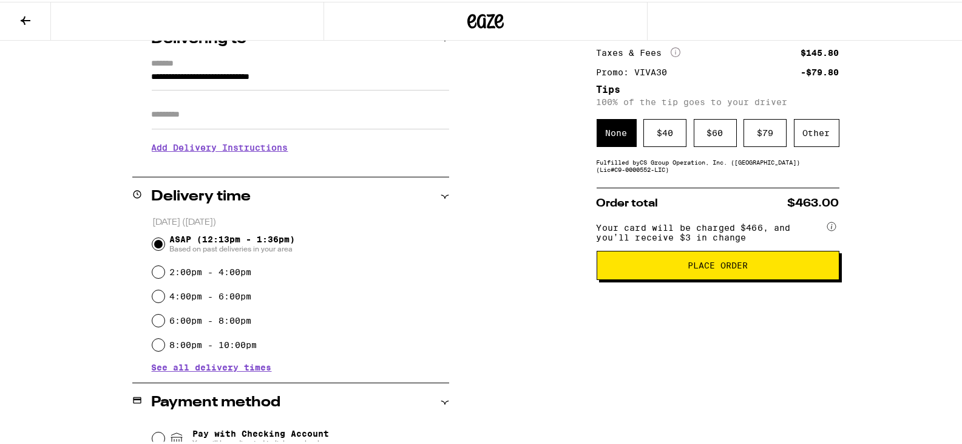
scroll to position [121, 0]
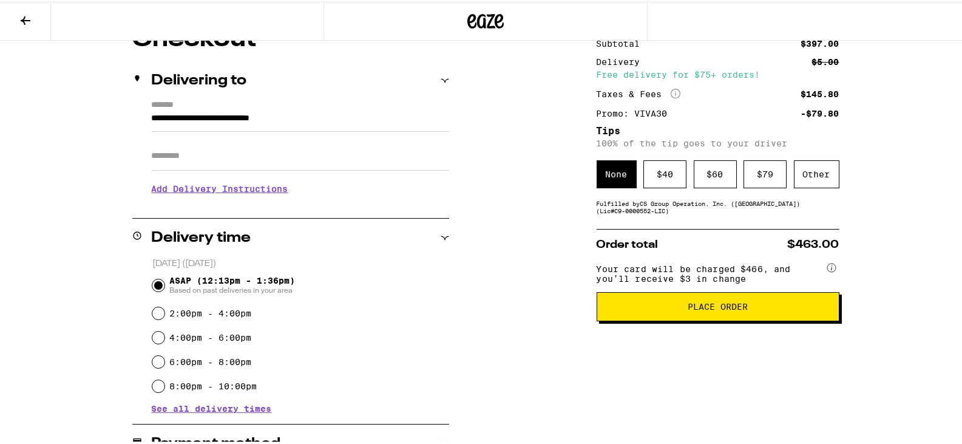
click at [740, 309] on span "Place Order" at bounding box center [717, 304] width 60 height 8
